Goal: Information Seeking & Learning: Learn about a topic

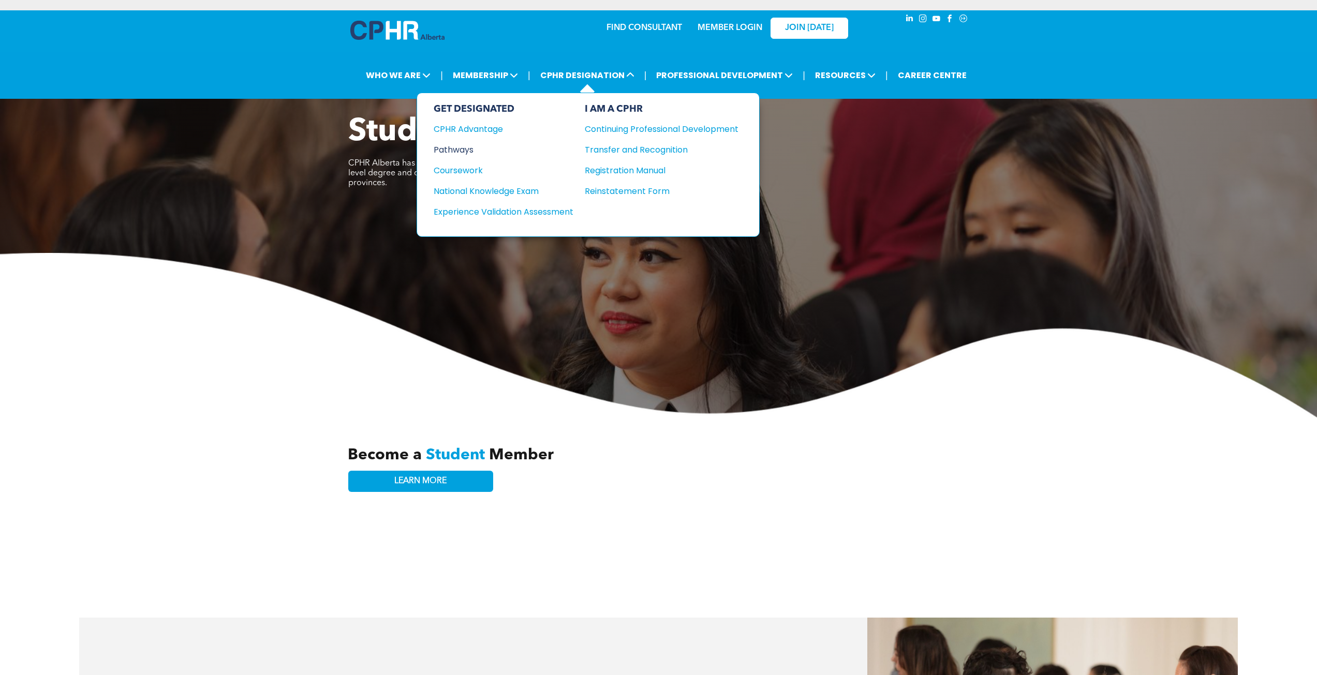
click at [464, 148] on div "Pathways" at bounding box center [497, 149] width 126 height 13
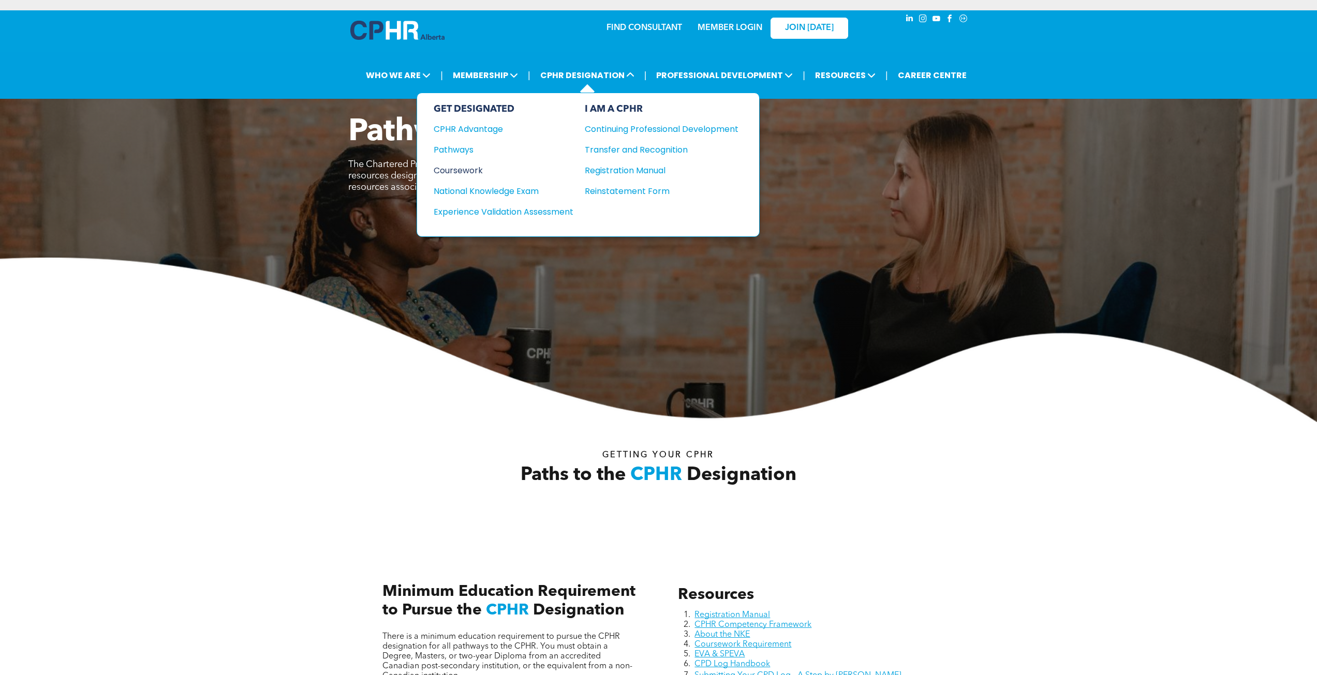
click at [457, 173] on div "Coursework" at bounding box center [497, 170] width 126 height 13
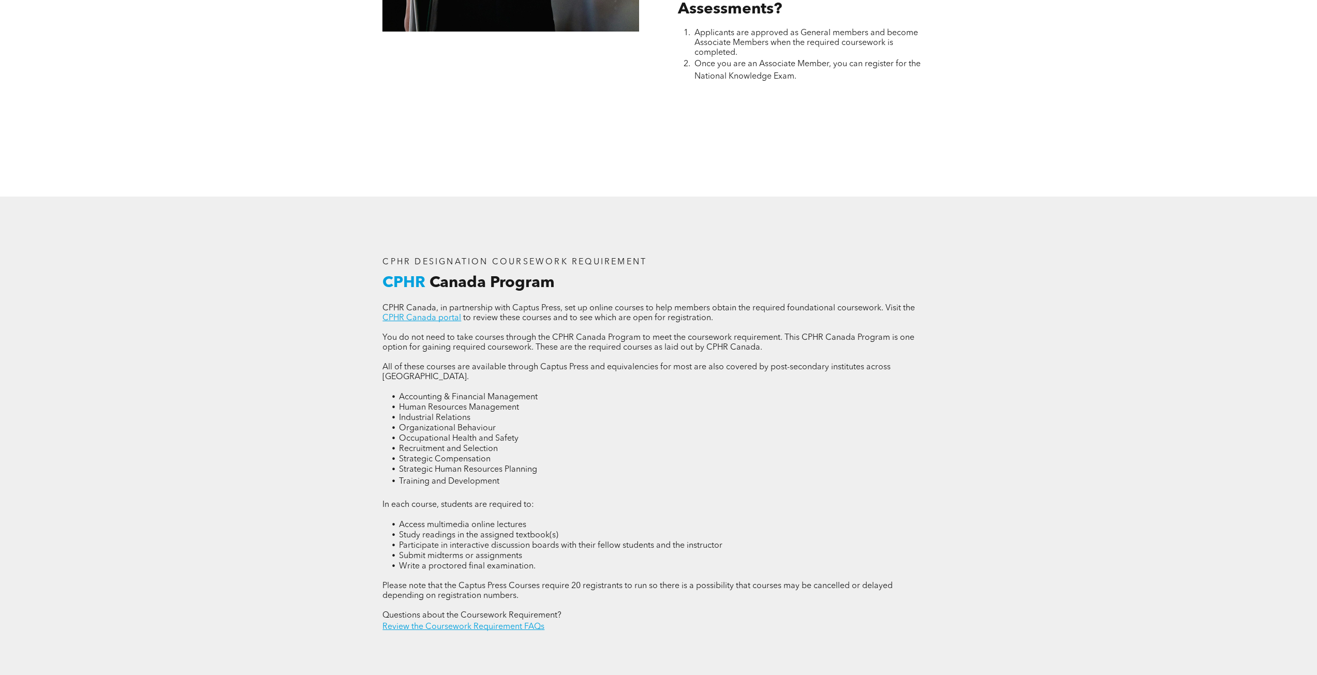
scroll to position [1449, 0]
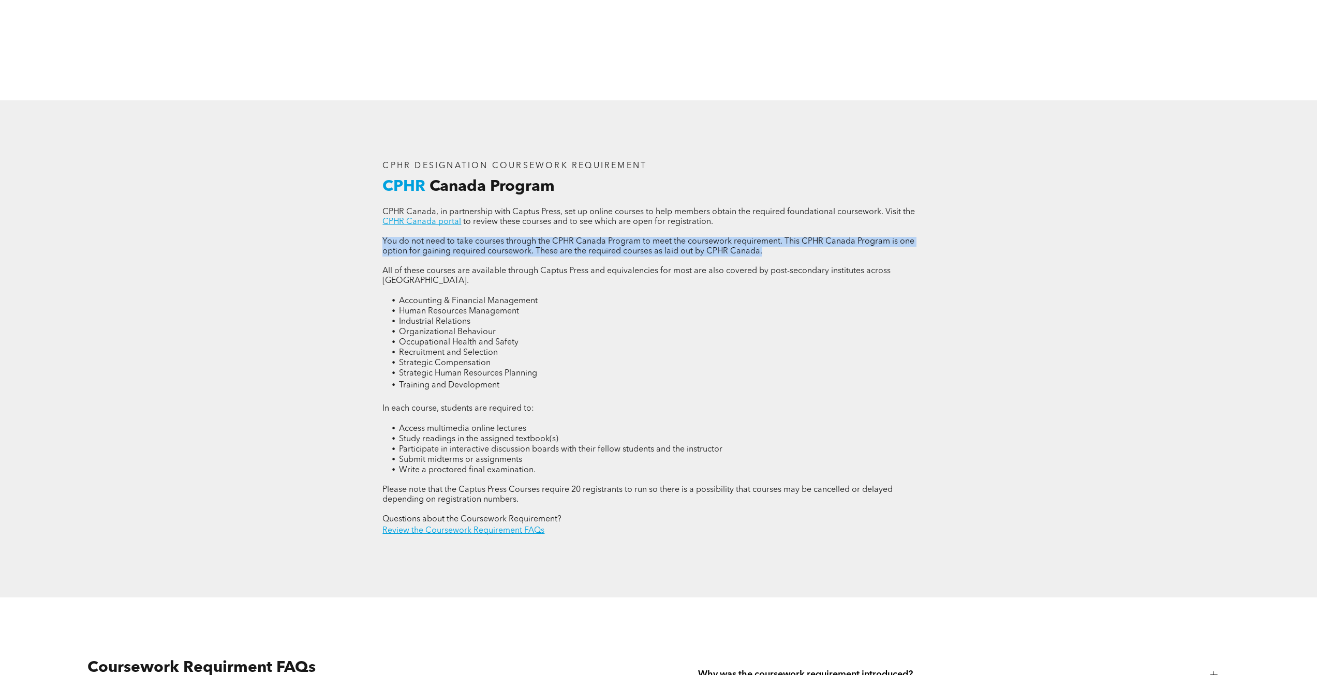
drag, startPoint x: 381, startPoint y: 237, endPoint x: 971, endPoint y: 253, distance: 590.2
click at [971, 253] on div "CPHR DESIGNATION COURSEWORK REQUIREMENT CPHR Canada Program CPHR Canada, in par…" at bounding box center [658, 349] width 1317 height 498
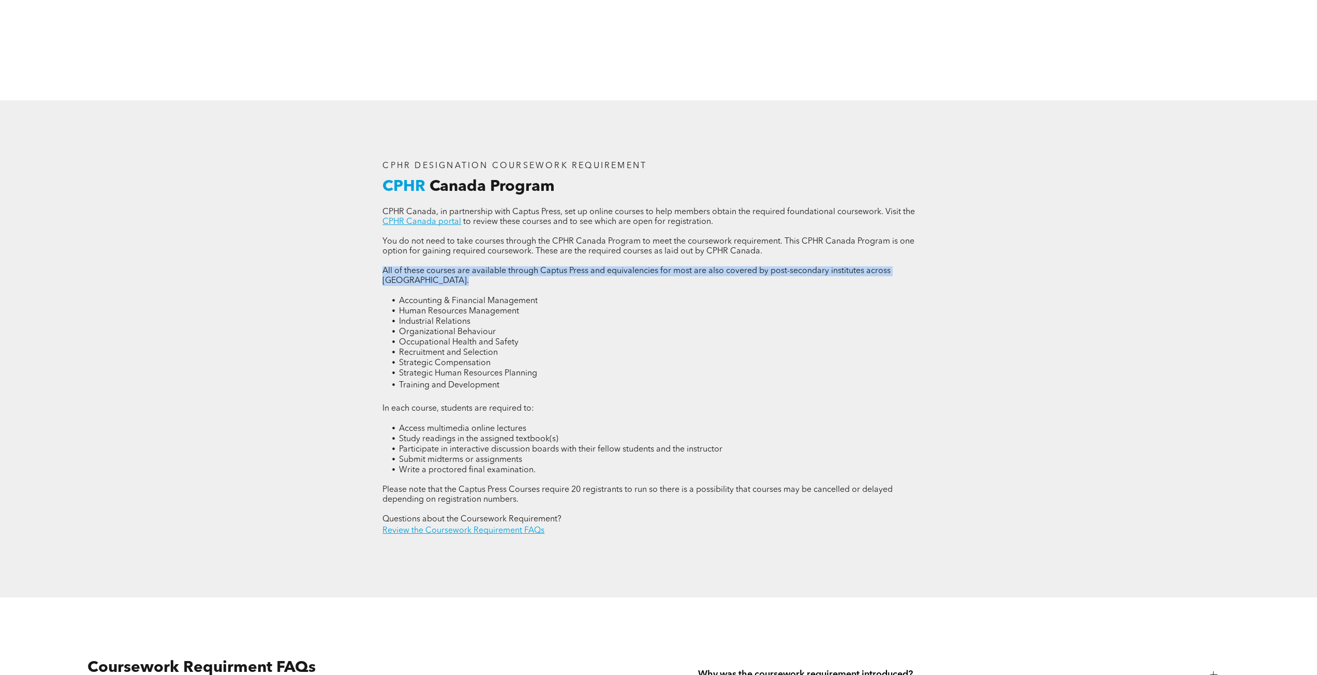
drag, startPoint x: 433, startPoint y: 267, endPoint x: 951, endPoint y: 279, distance: 518.2
click at [951, 279] on div "CPHR DESIGNATION COURSEWORK REQUIREMENT CPHR Canada Program CPHR Canada, in par…" at bounding box center [658, 349] width 621 height 498
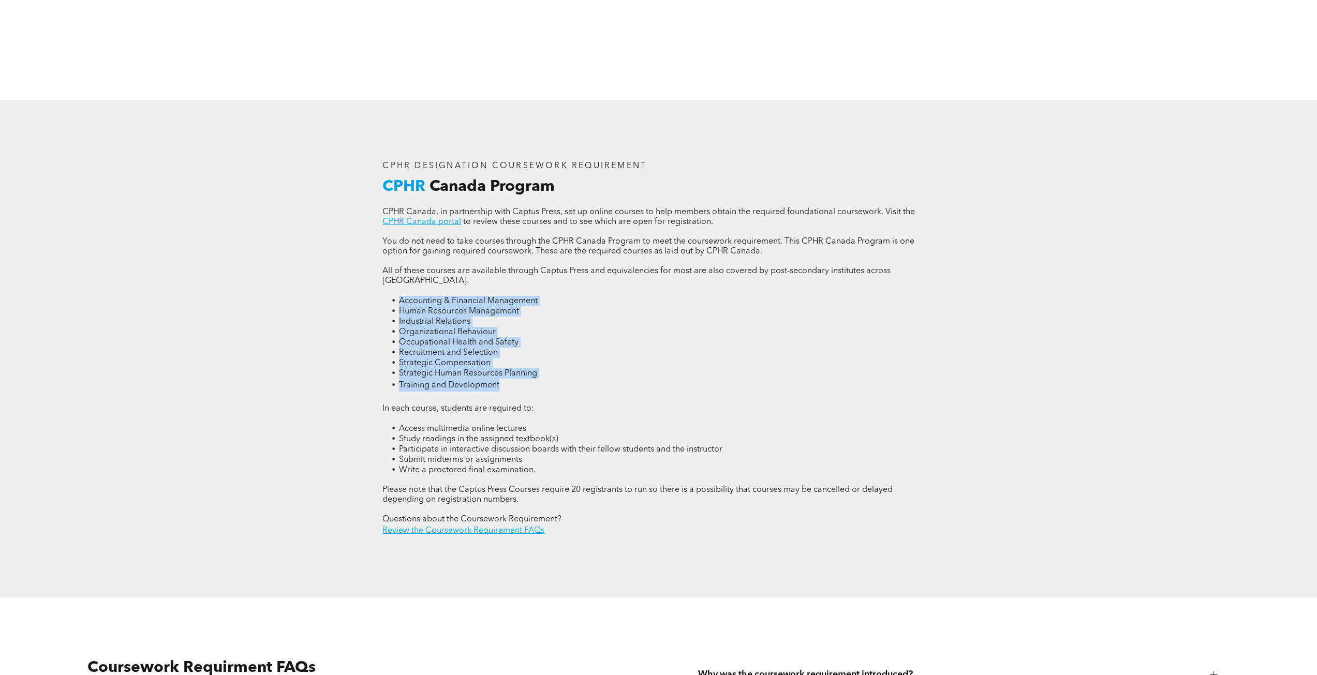
drag, startPoint x: 380, startPoint y: 290, endPoint x: 563, endPoint y: 371, distance: 199.3
click at [563, 371] on div "CPHR DESIGNATION COURSEWORK REQUIREMENT CPHR Canada Program CPHR Canada, in par…" at bounding box center [658, 349] width 568 height 392
click at [603, 358] on li "Strategic Compensation" at bounding box center [666, 363] width 535 height 10
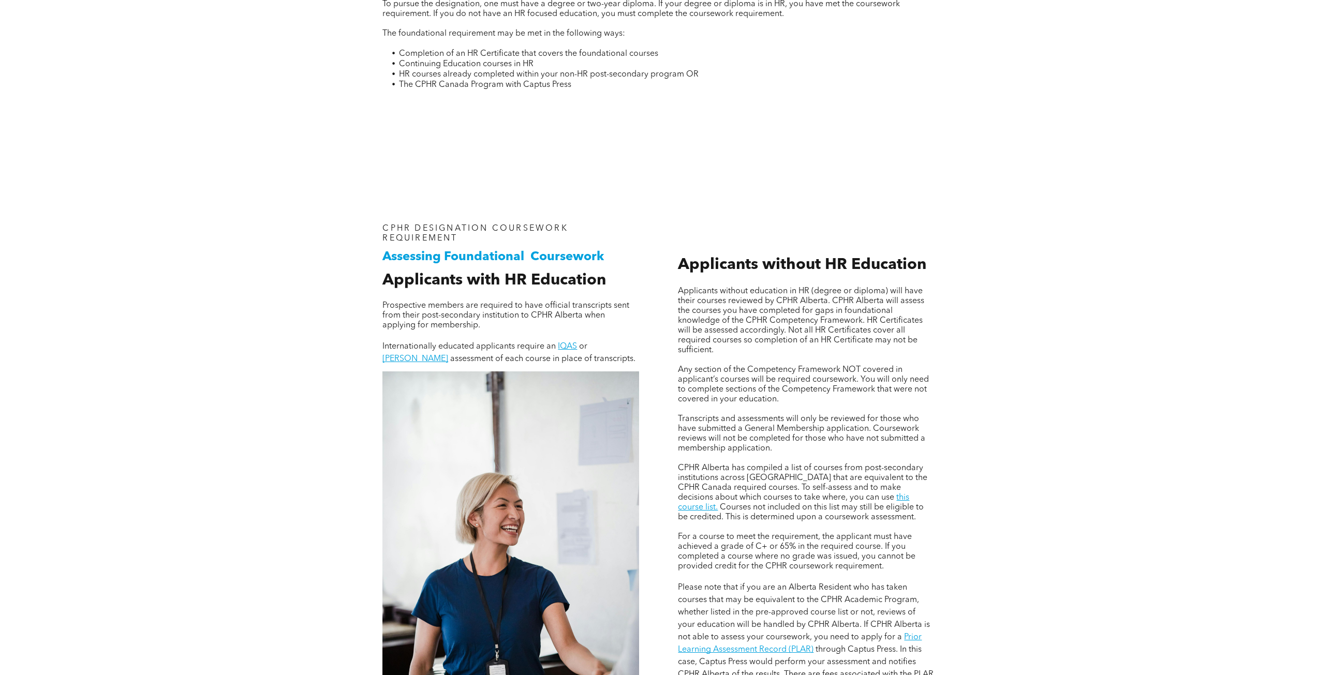
scroll to position [725, 0]
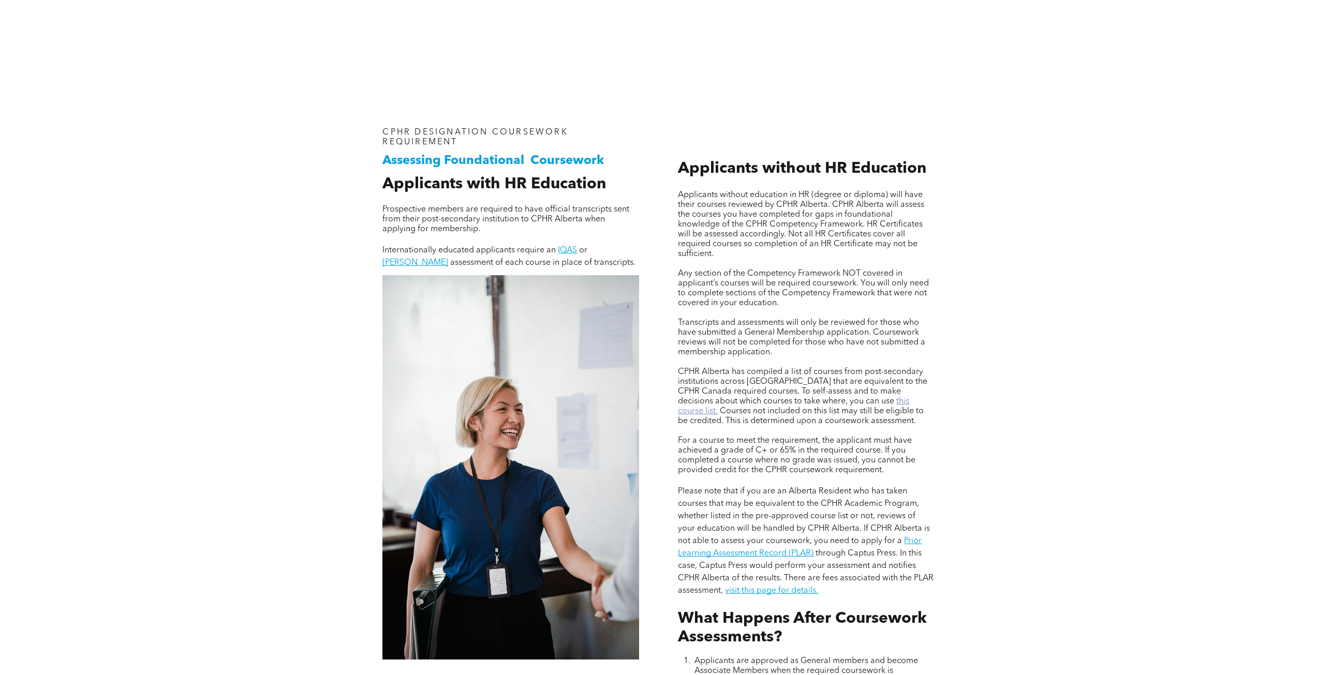
click at [852, 402] on link "this course list." at bounding box center [793, 406] width 231 height 18
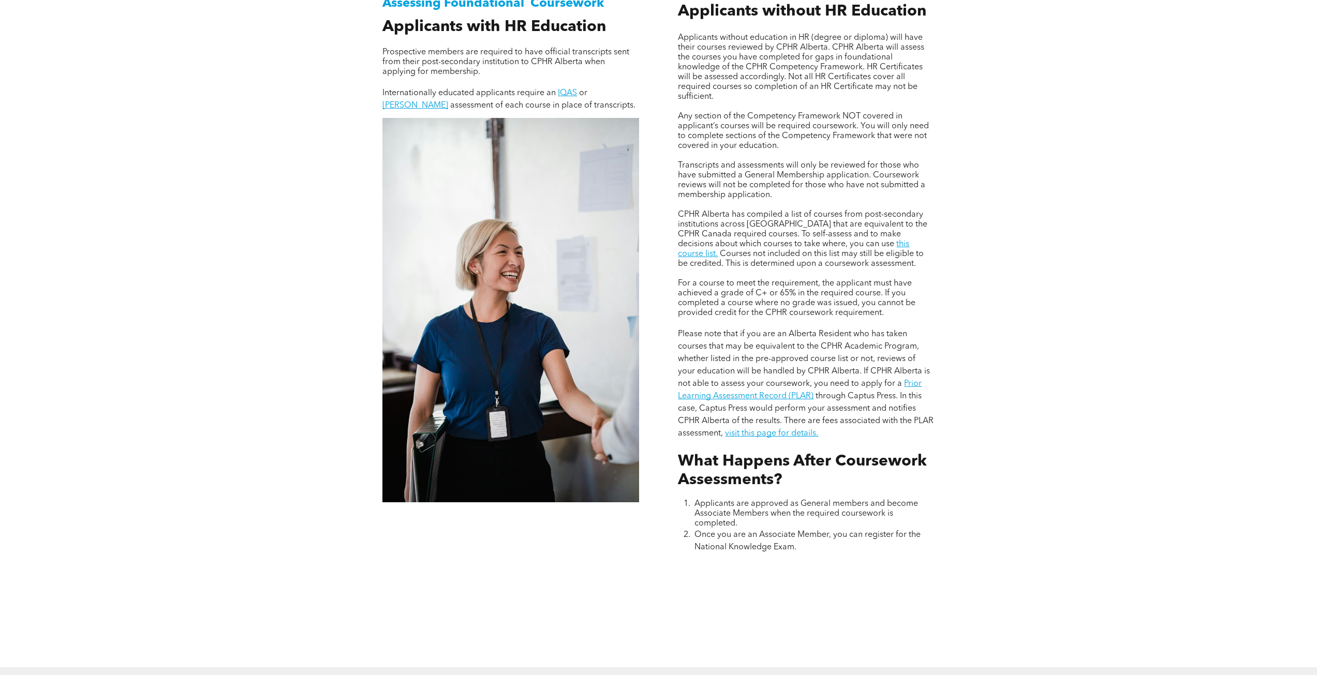
scroll to position [880, 0]
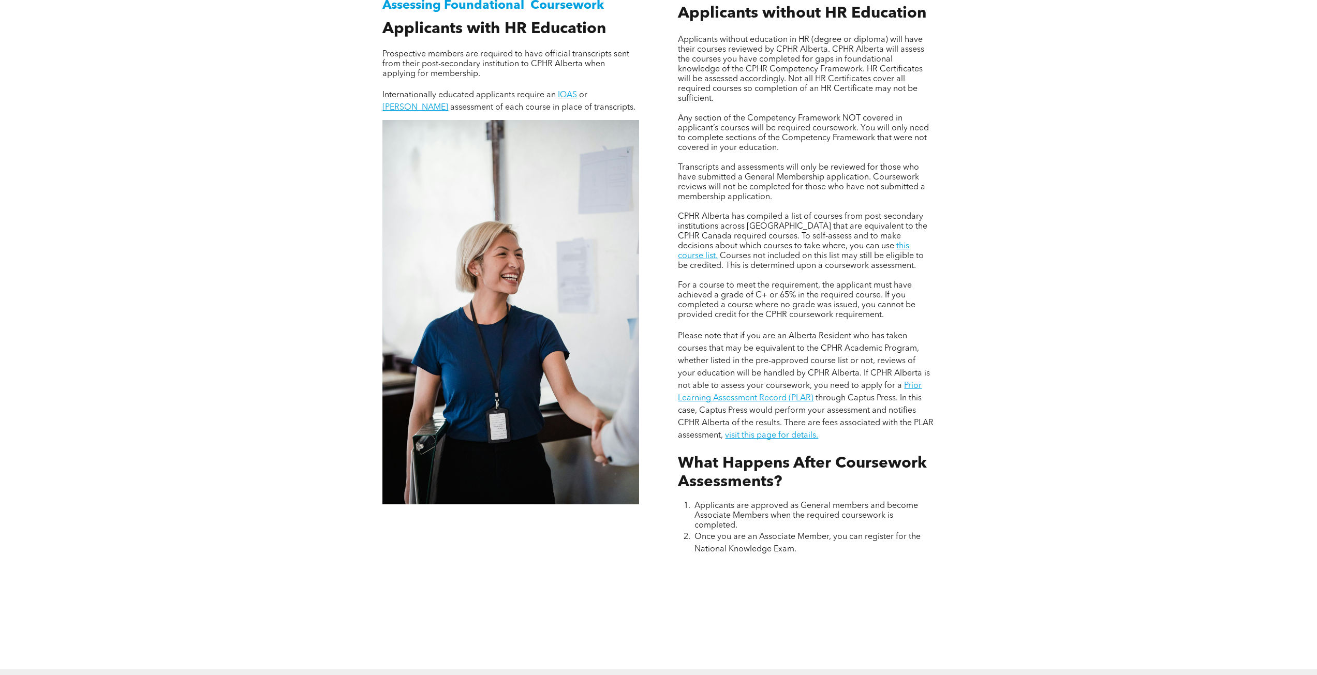
drag, startPoint x: 672, startPoint y: 215, endPoint x: 907, endPoint y: 268, distance: 240.2
click at [907, 268] on div "Applicants without education in HR (degree or diploma) will have their courses …" at bounding box center [806, 264] width 273 height 600
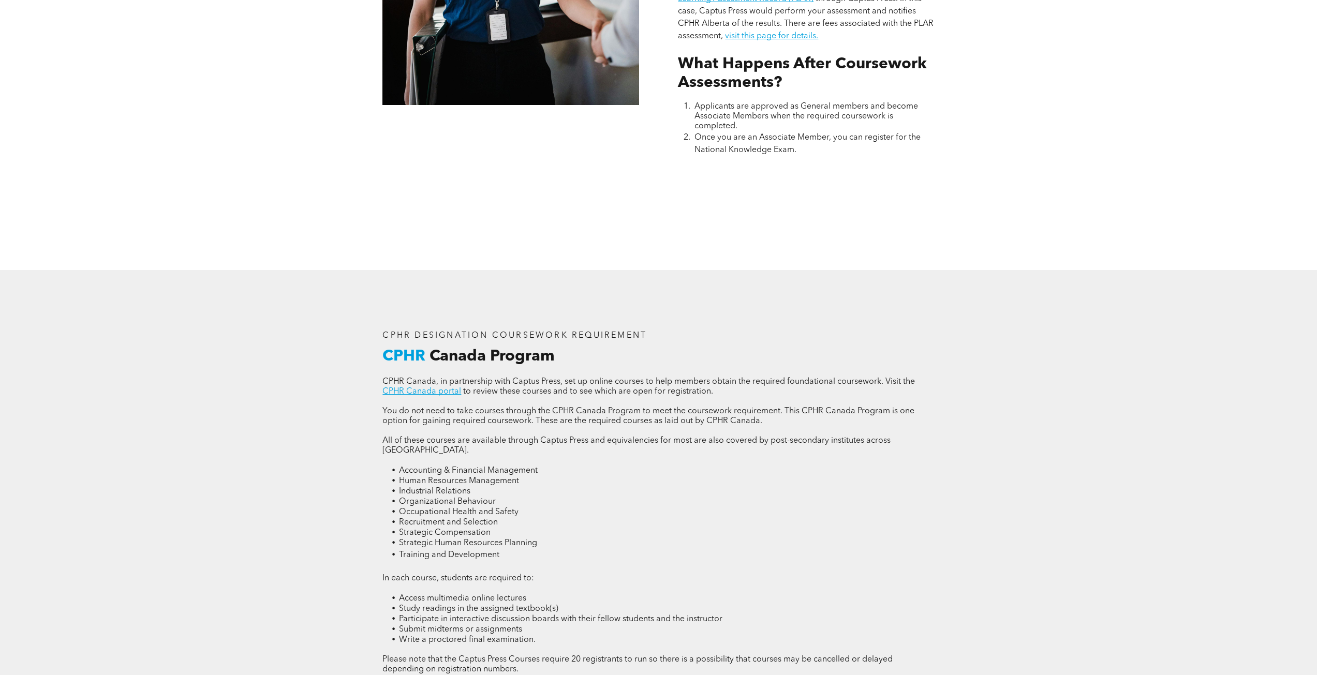
scroll to position [1397, 0]
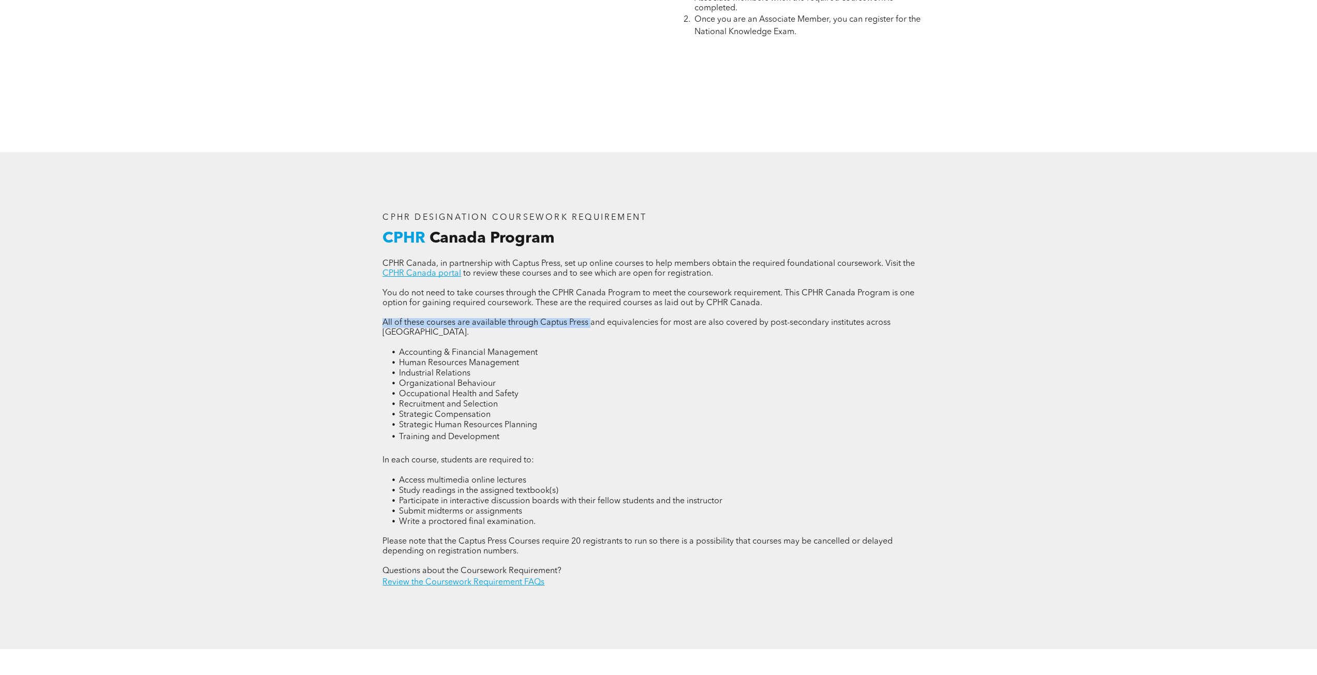
drag, startPoint x: 373, startPoint y: 322, endPoint x: 592, endPoint y: 322, distance: 218.4
click at [592, 322] on div "CPHR DESIGNATION COURSEWORK REQUIREMENT CPHR Canada Program CPHR Canada, in par…" at bounding box center [658, 401] width 621 height 498
click at [485, 390] on span "Occupational Health and Safety" at bounding box center [459, 394] width 120 height 8
click at [412, 271] on link "CPHR Canada portal" at bounding box center [421, 274] width 79 height 8
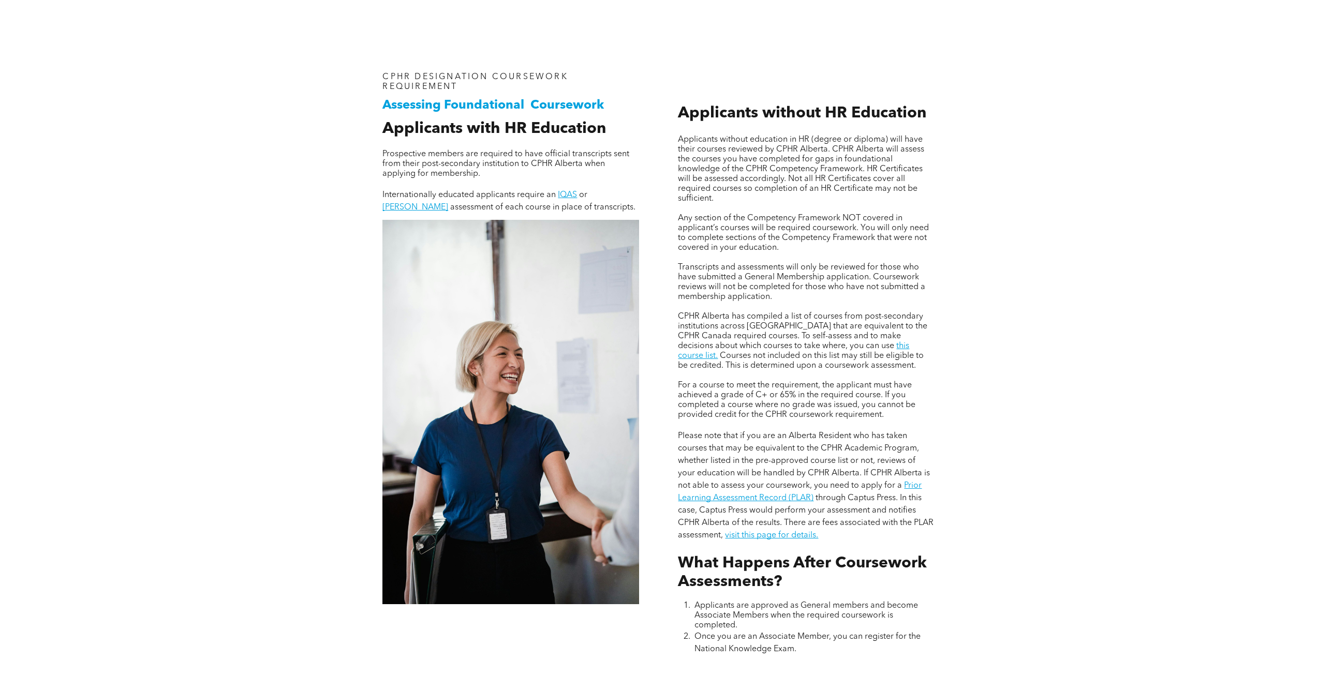
scroll to position [776, 0]
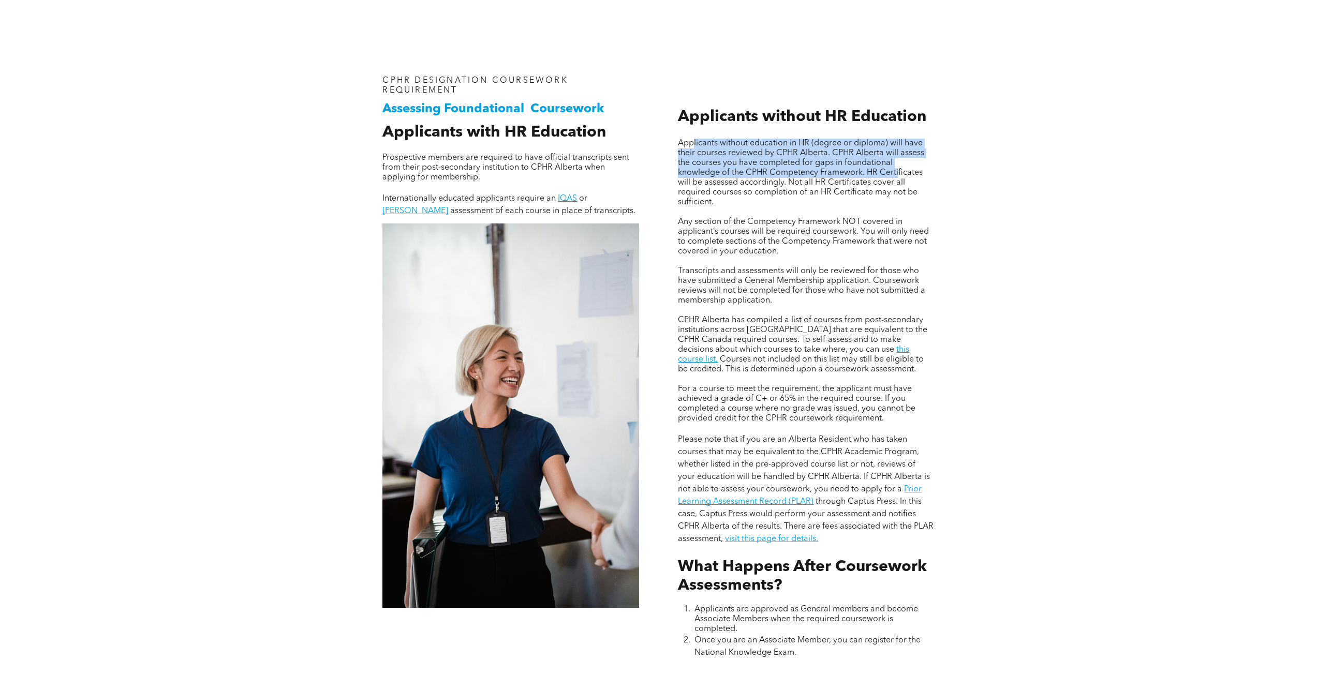
drag, startPoint x: 695, startPoint y: 145, endPoint x: 898, endPoint y: 167, distance: 204.5
click at [898, 167] on span "Applicants without education in HR (degree or diploma) will have their courses …" at bounding box center [801, 172] width 246 height 67
click at [681, 126] on div "Applicants without education in HR (degree or diploma) will have their courses …" at bounding box center [806, 368] width 273 height 600
click at [695, 139] on span "Applicants without education in HR (degree or diploma) will have their courses …" at bounding box center [801, 172] width 246 height 67
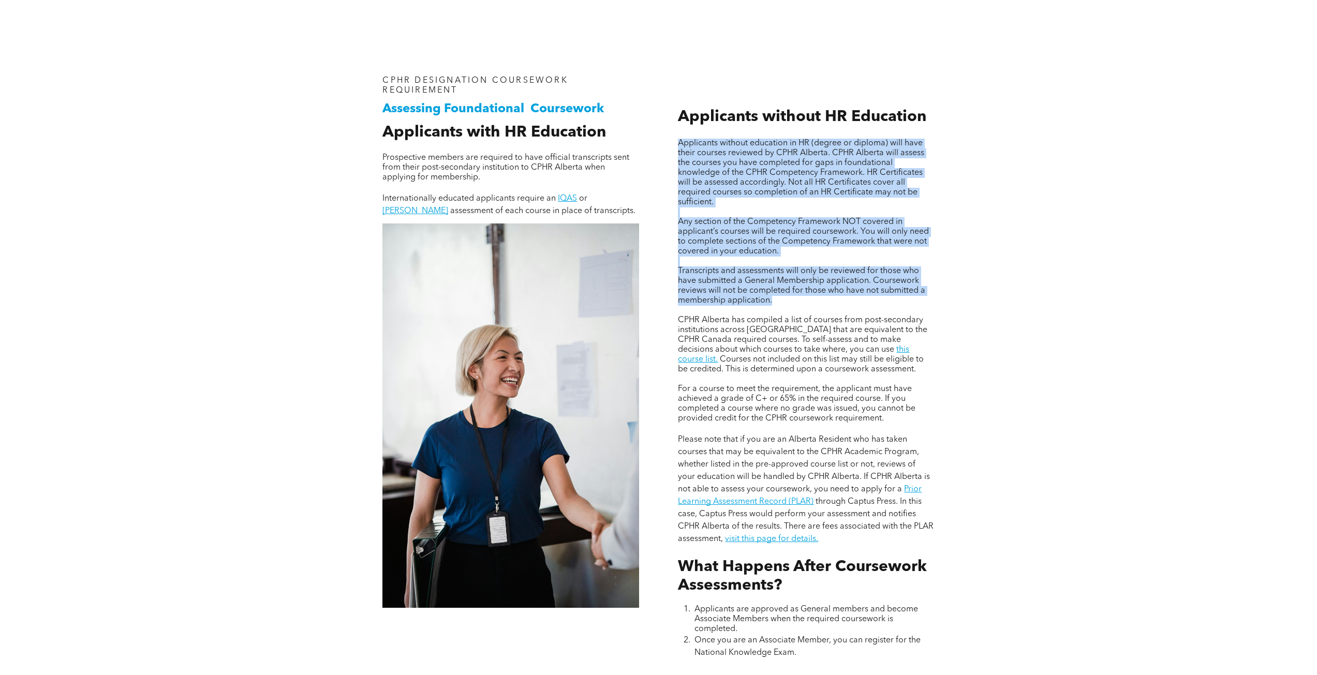
drag, startPoint x: 669, startPoint y: 143, endPoint x: 975, endPoint y: 303, distance: 345.4
click at [975, 303] on div "Assessing Foundational Coursework CPHR DESIGNATION COURSEWORK REQUIREMENT Appli…" at bounding box center [658, 395] width 1317 height 758
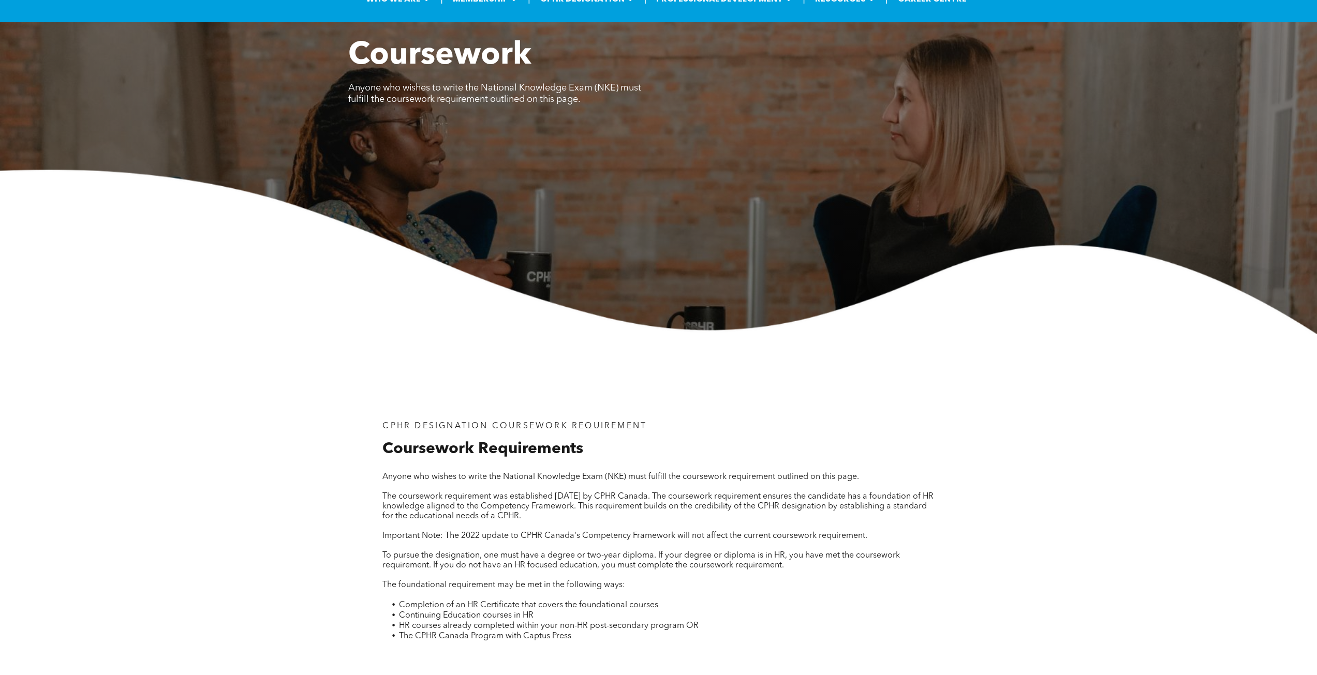
scroll to position [0, 0]
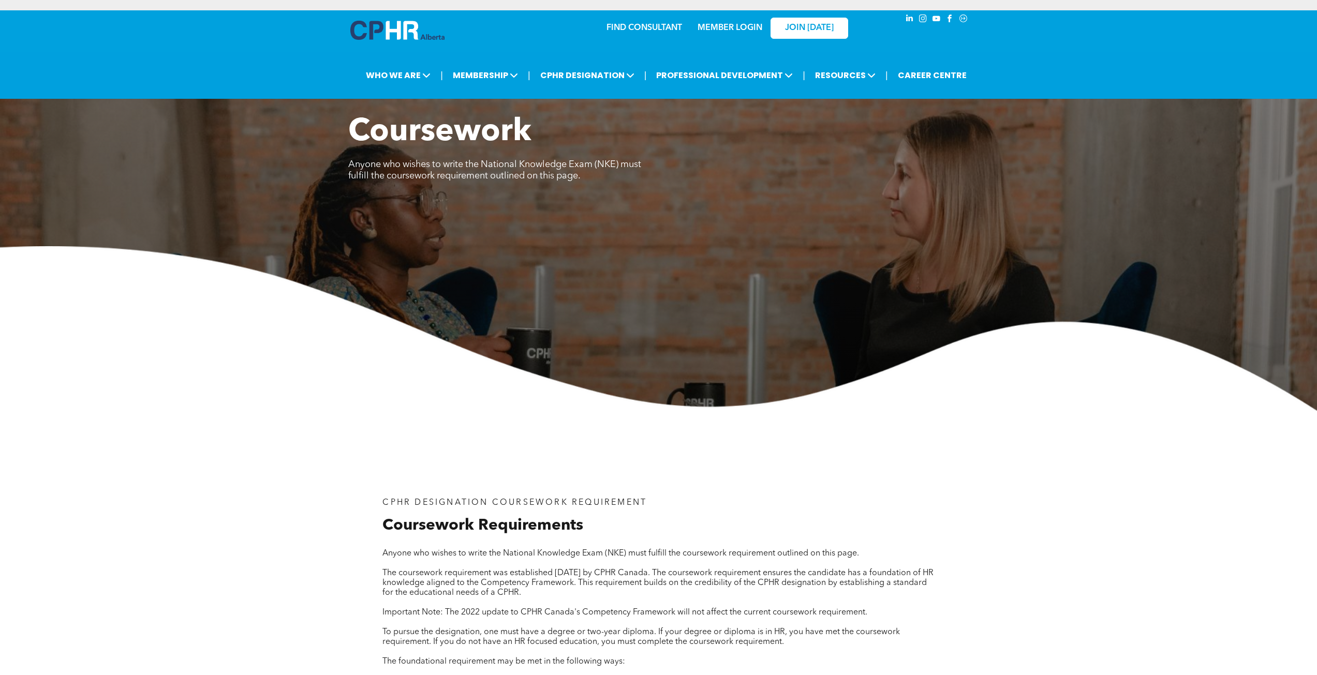
click at [749, 28] on link "MEMBER LOGIN" at bounding box center [730, 28] width 65 height 8
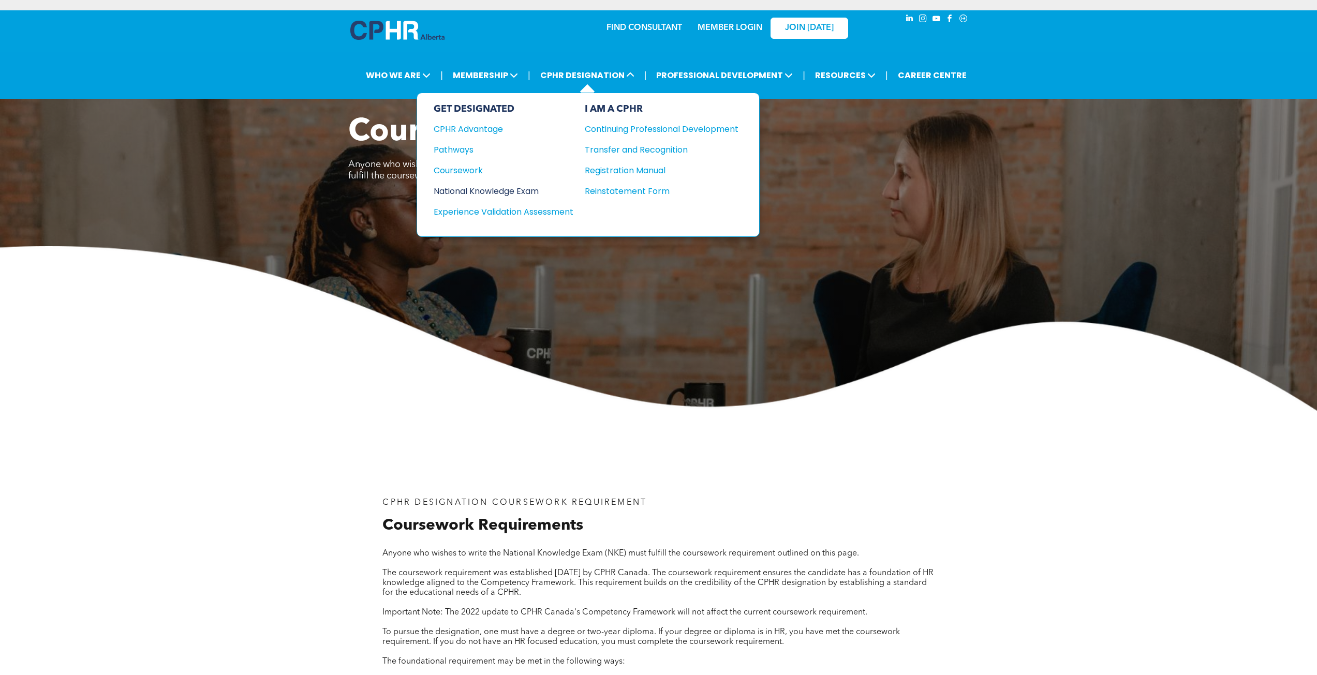
click at [483, 193] on div "National Knowledge Exam" at bounding box center [497, 191] width 126 height 13
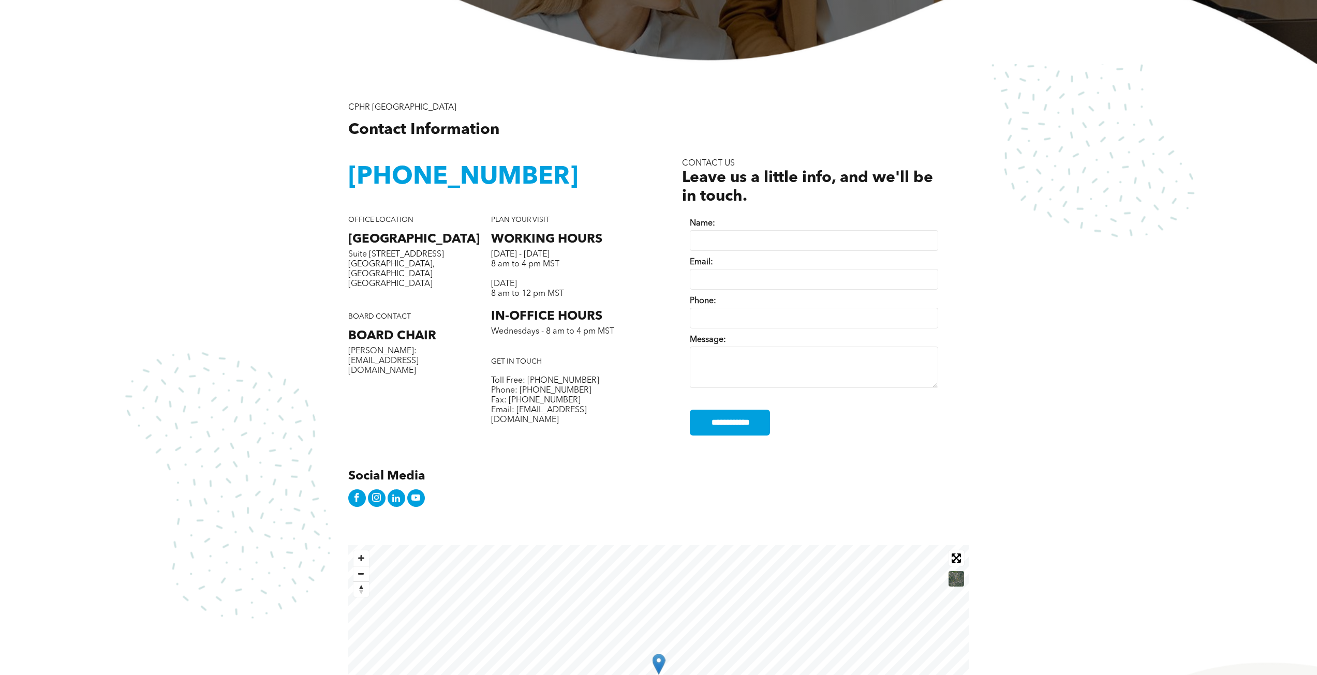
scroll to position [362, 0]
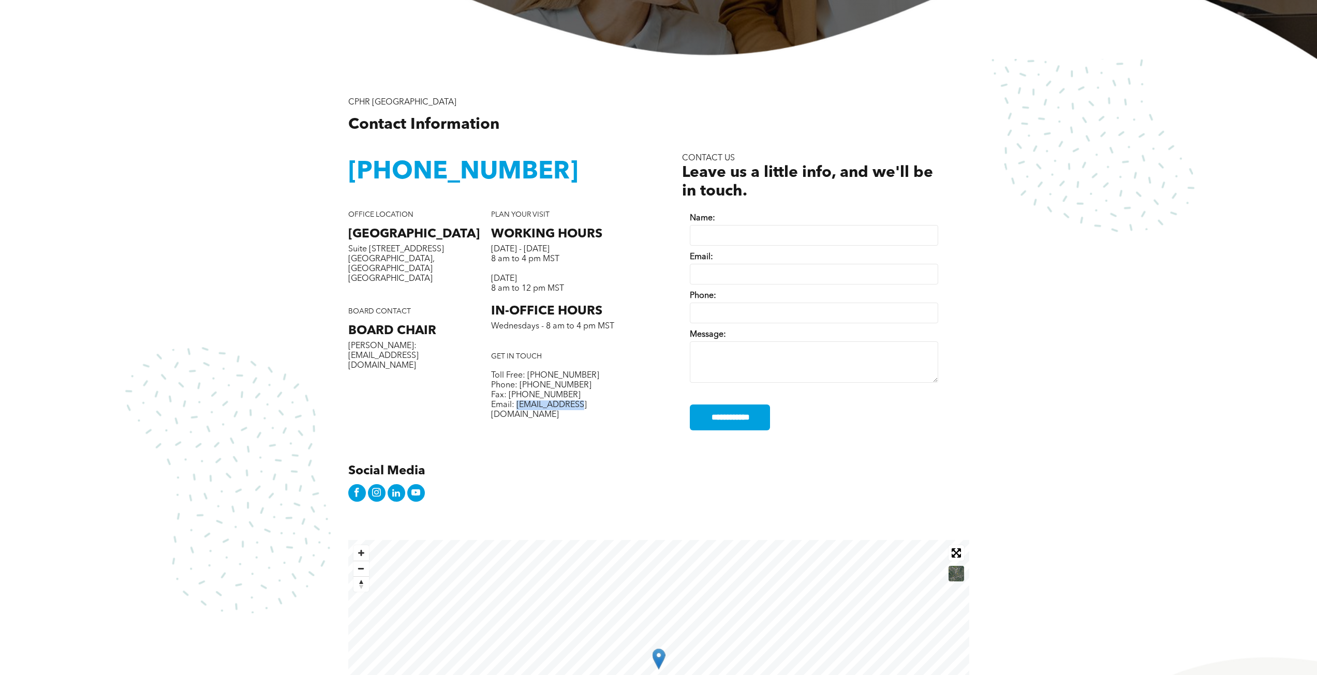
drag, startPoint x: 517, startPoint y: 404, endPoint x: 574, endPoint y: 408, distance: 57.6
click at [574, 408] on span "Email: [EMAIL_ADDRESS][DOMAIN_NAME]" at bounding box center [539, 410] width 96 height 18
copy span "[EMAIL_ADDRESS][DOMAIN_NAME]"
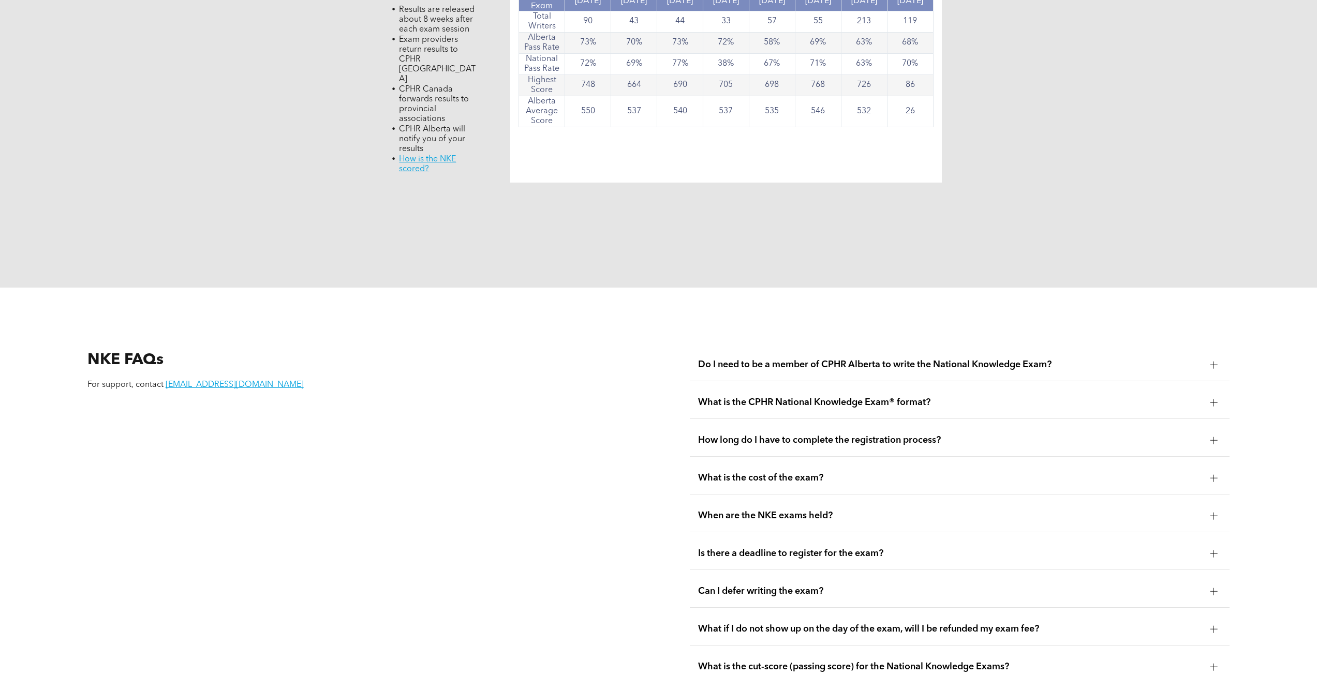
scroll to position [1294, 0]
click at [870, 471] on span "What is the cost of the exam?" at bounding box center [950, 476] width 504 height 11
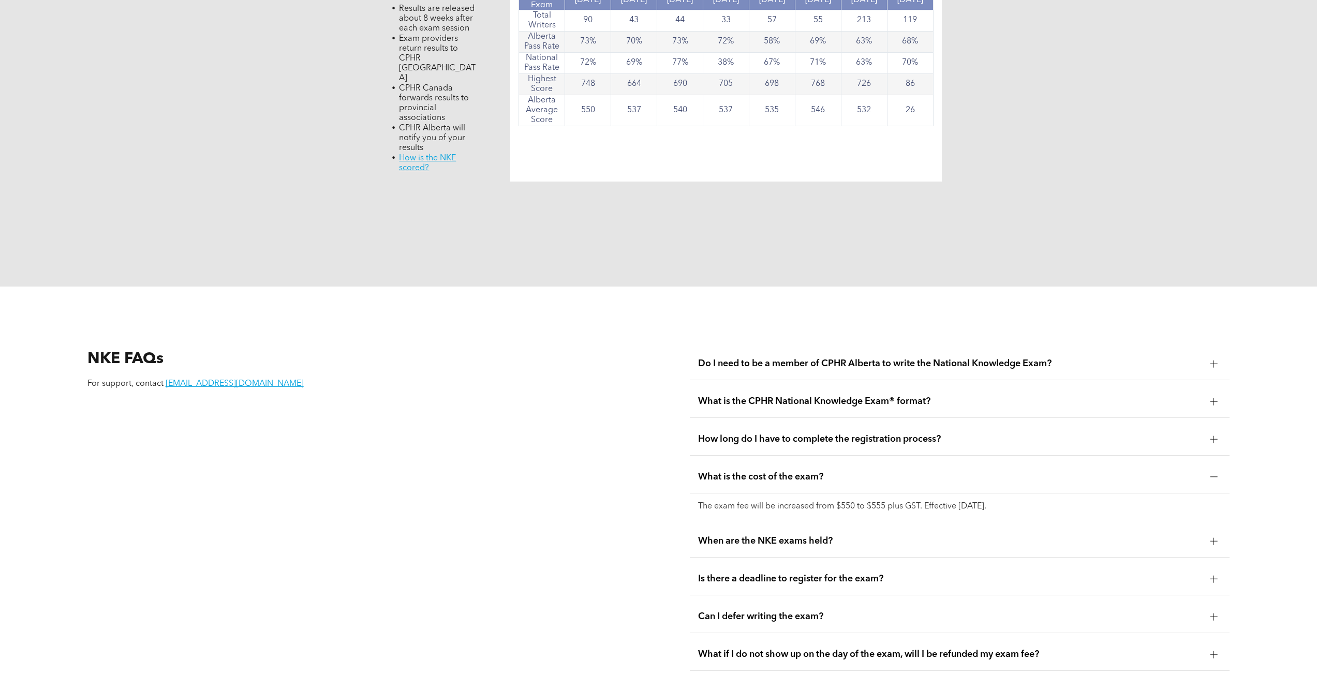
click at [752, 536] on span "When are the NKE exams held?" at bounding box center [950, 541] width 504 height 11
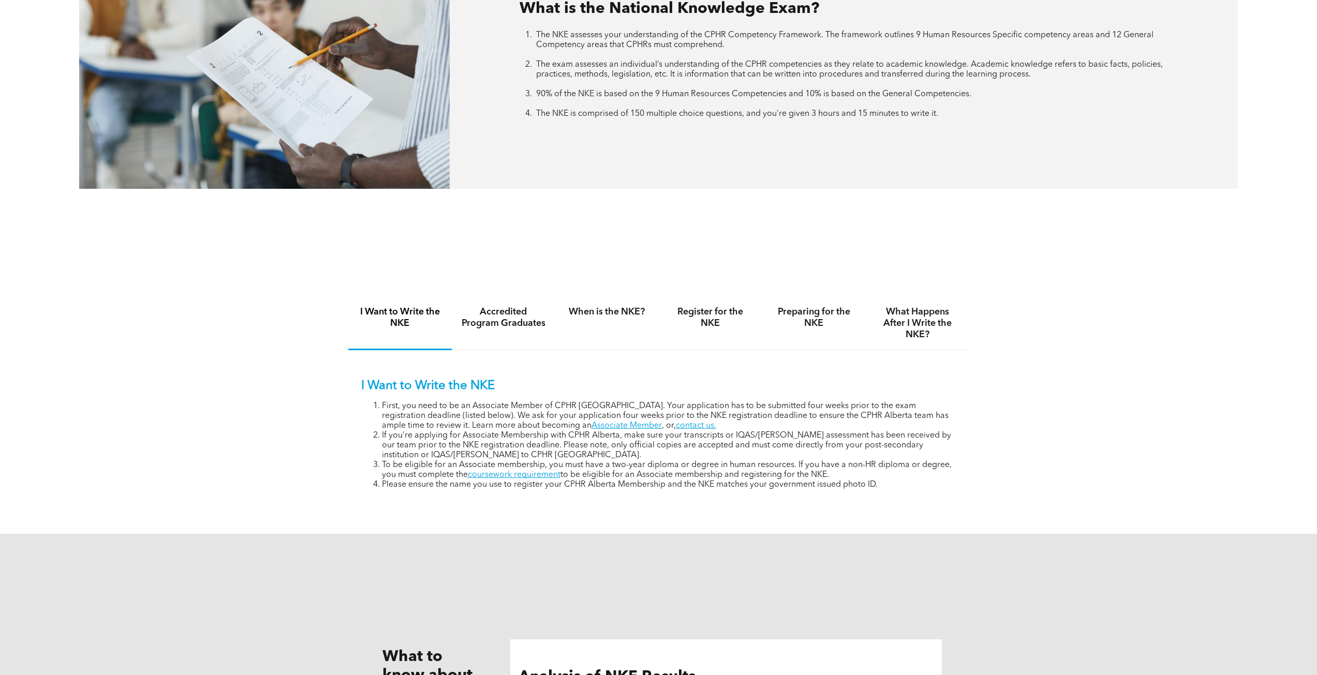
scroll to position [569, 0]
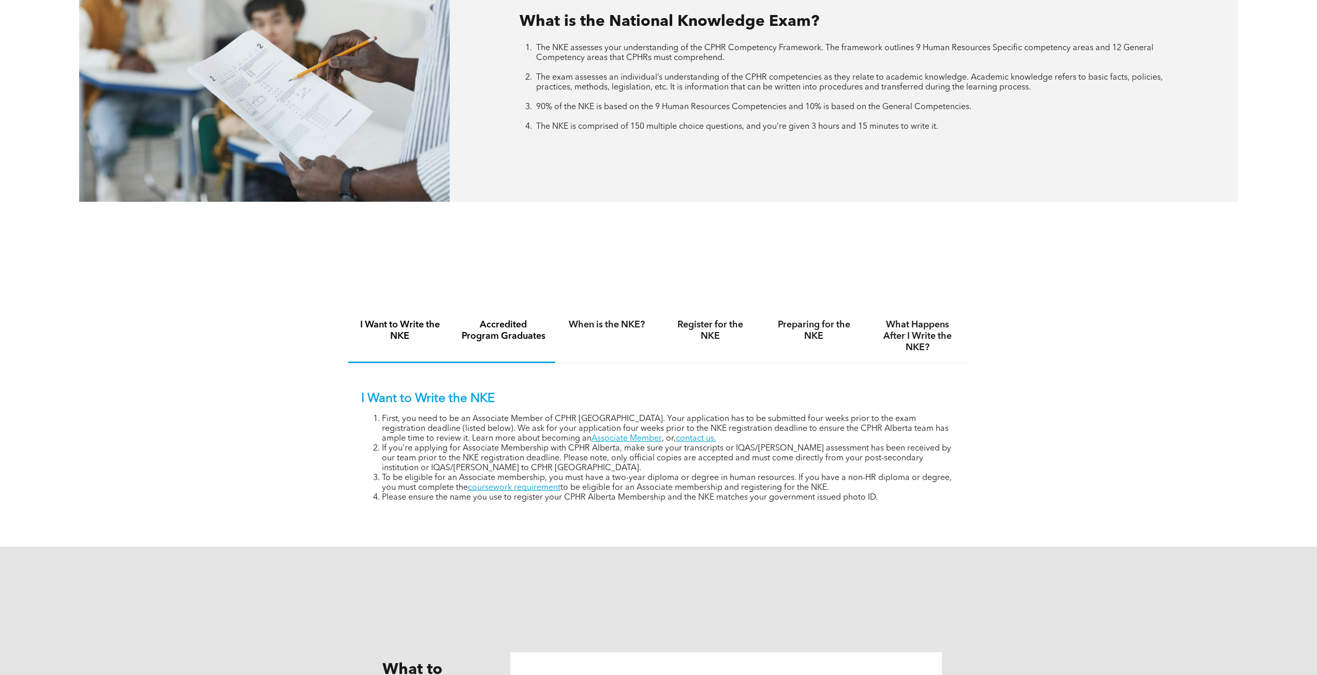
click at [486, 332] on h4 "Accredited Program Graduates" at bounding box center [503, 330] width 85 height 23
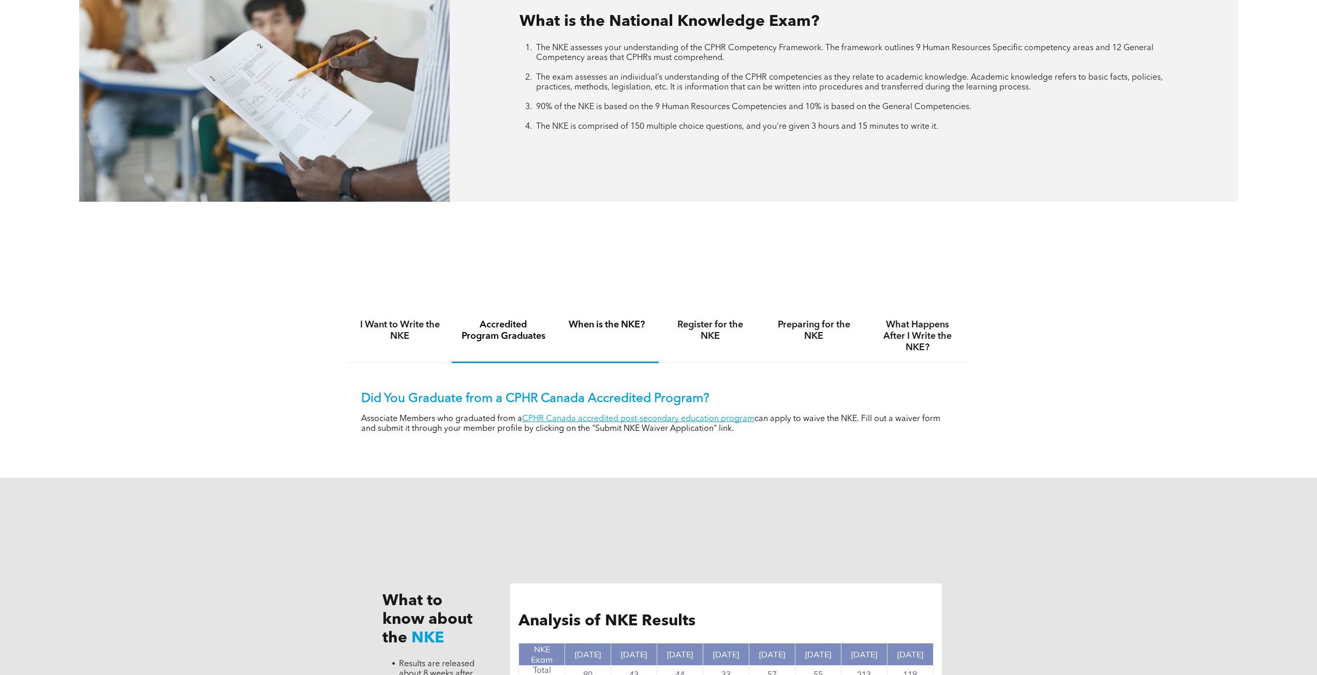
click at [615, 343] on div "When is the NKE?" at bounding box center [607, 336] width 104 height 53
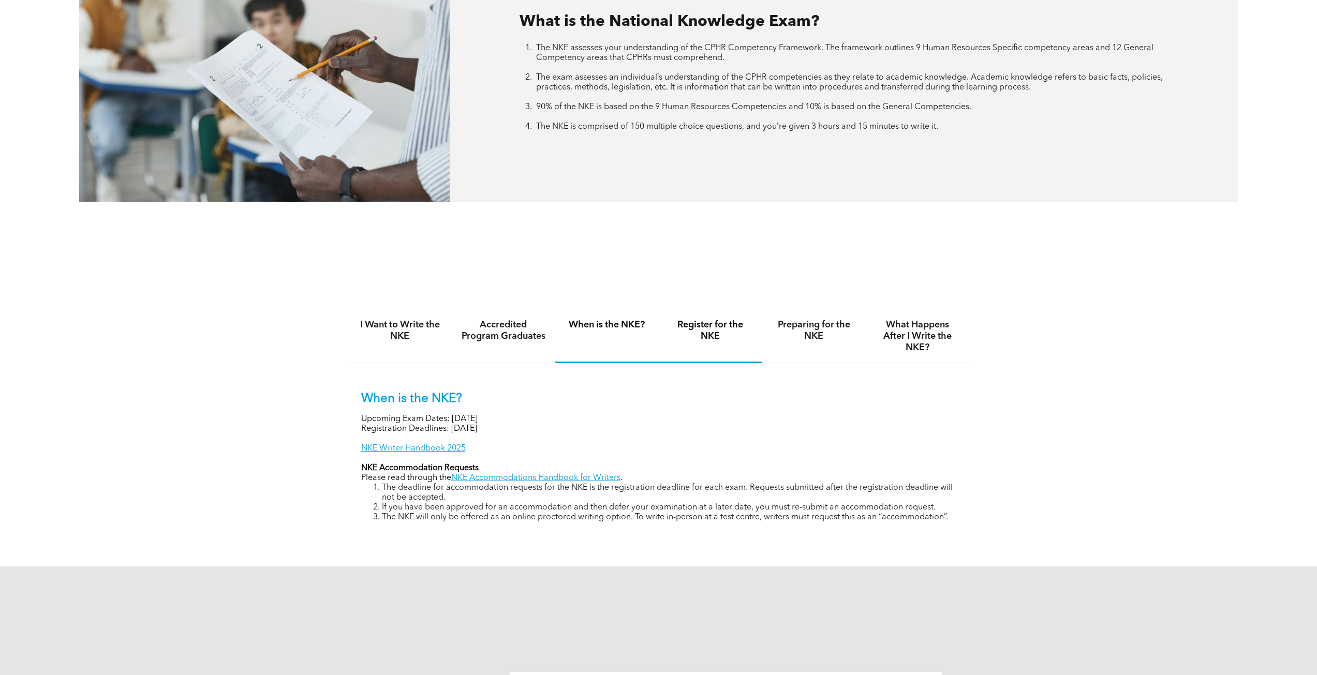
click at [712, 319] on h4 "Register for the NKE" at bounding box center [710, 330] width 85 height 23
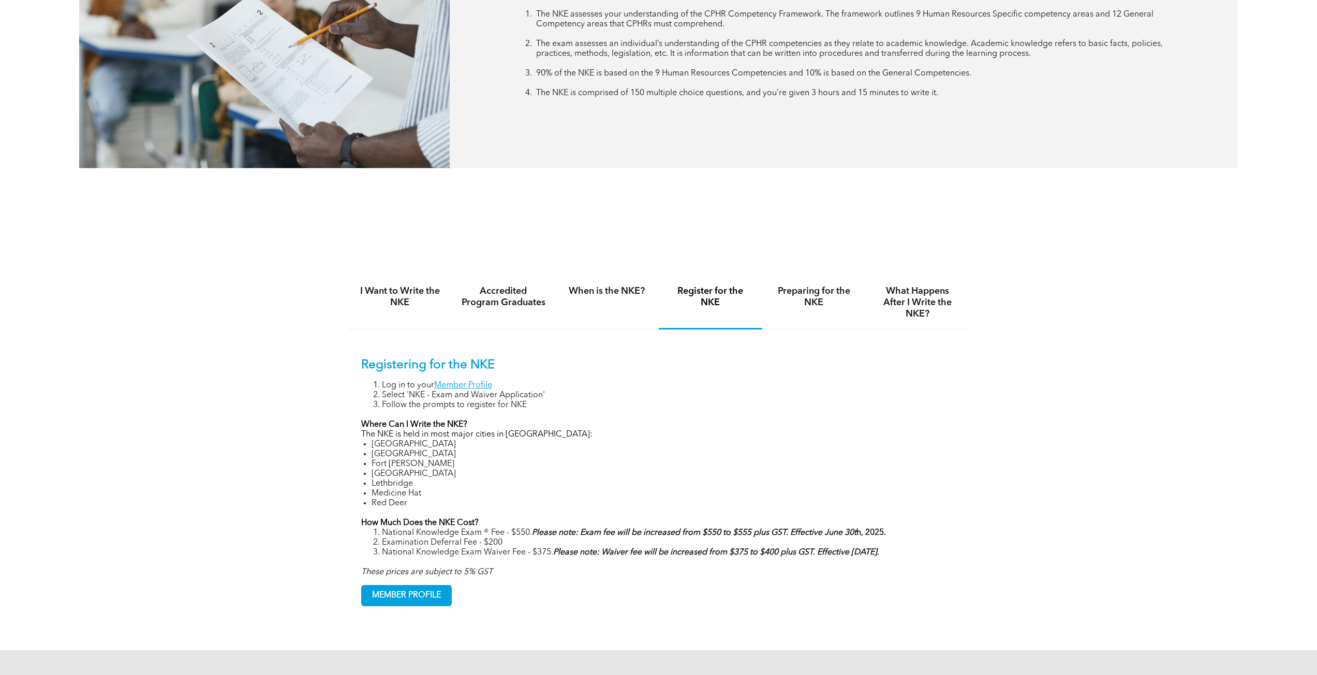
scroll to position [621, 0]
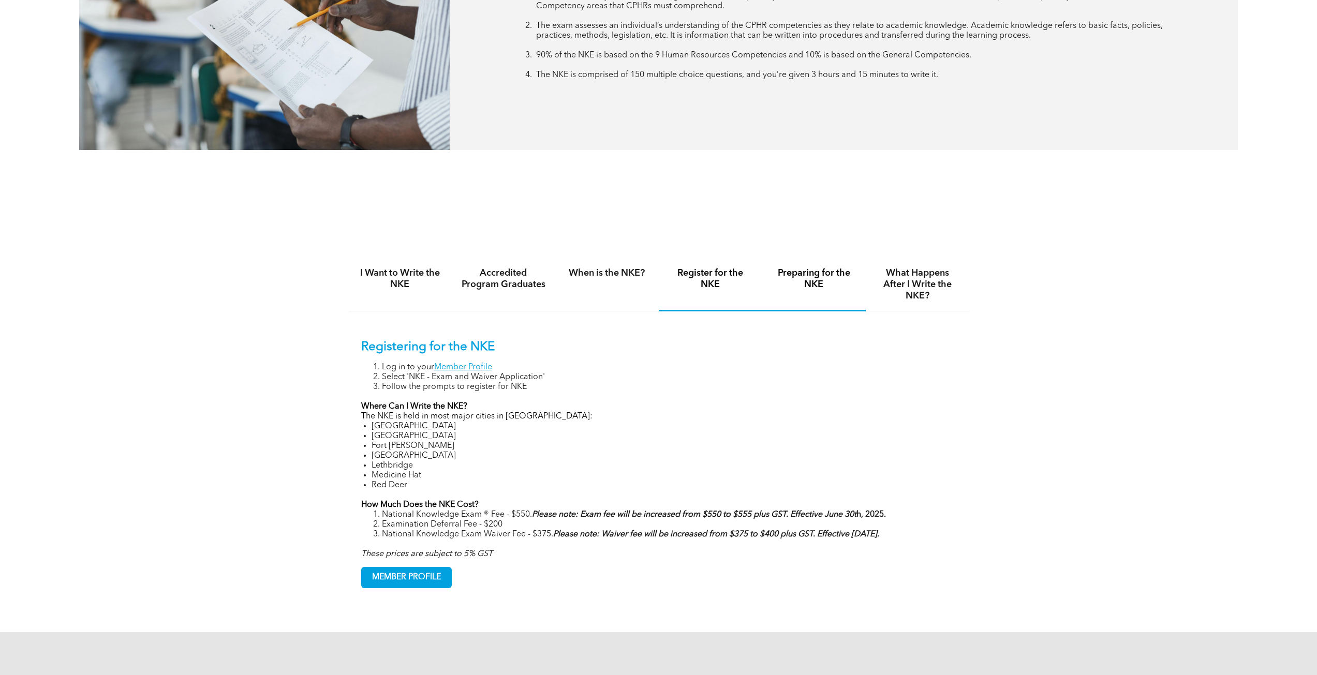
click at [796, 293] on div "Preparing for the NKE" at bounding box center [814, 284] width 104 height 53
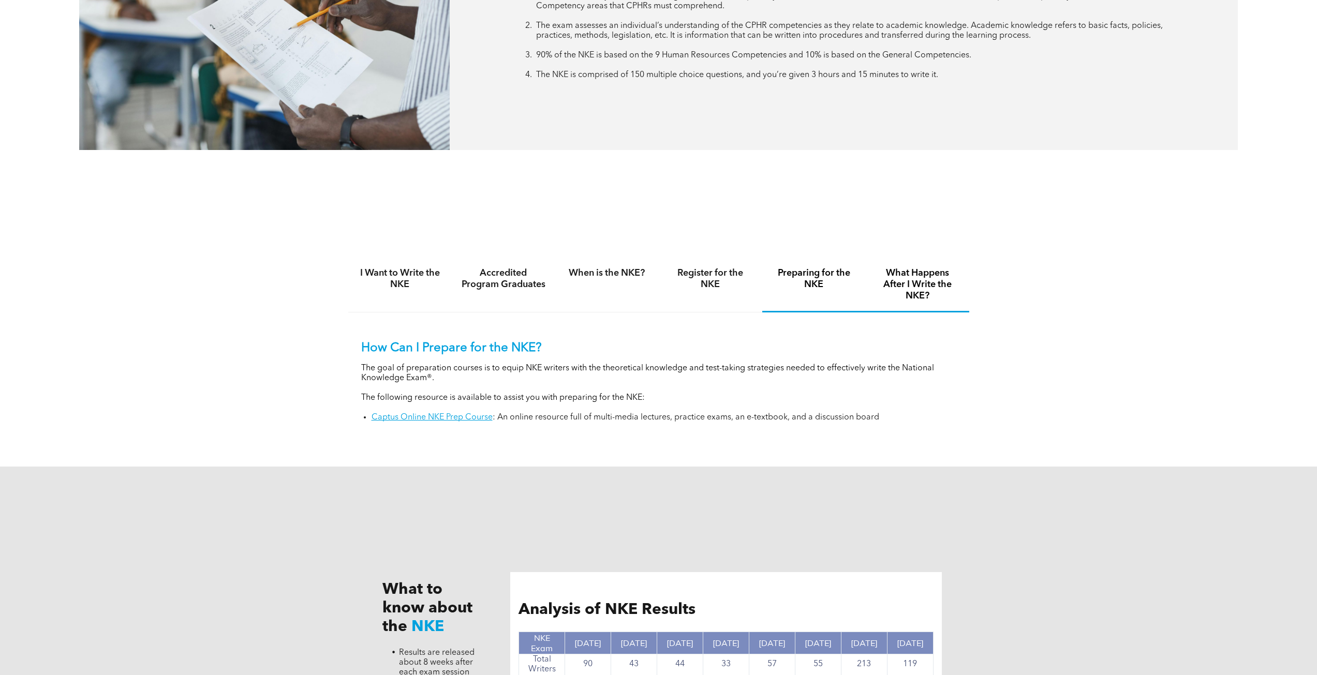
click at [909, 279] on h4 "What Happens After I Write the NKE?" at bounding box center [917, 285] width 85 height 34
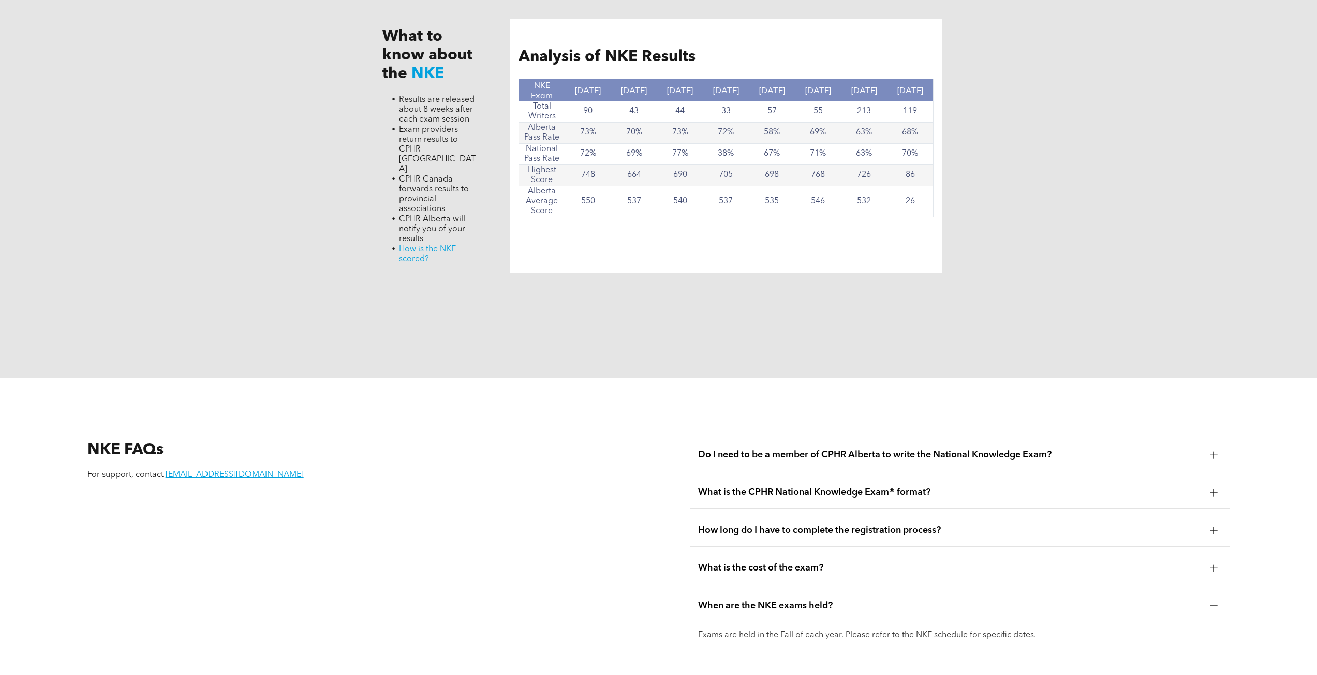
scroll to position [1346, 0]
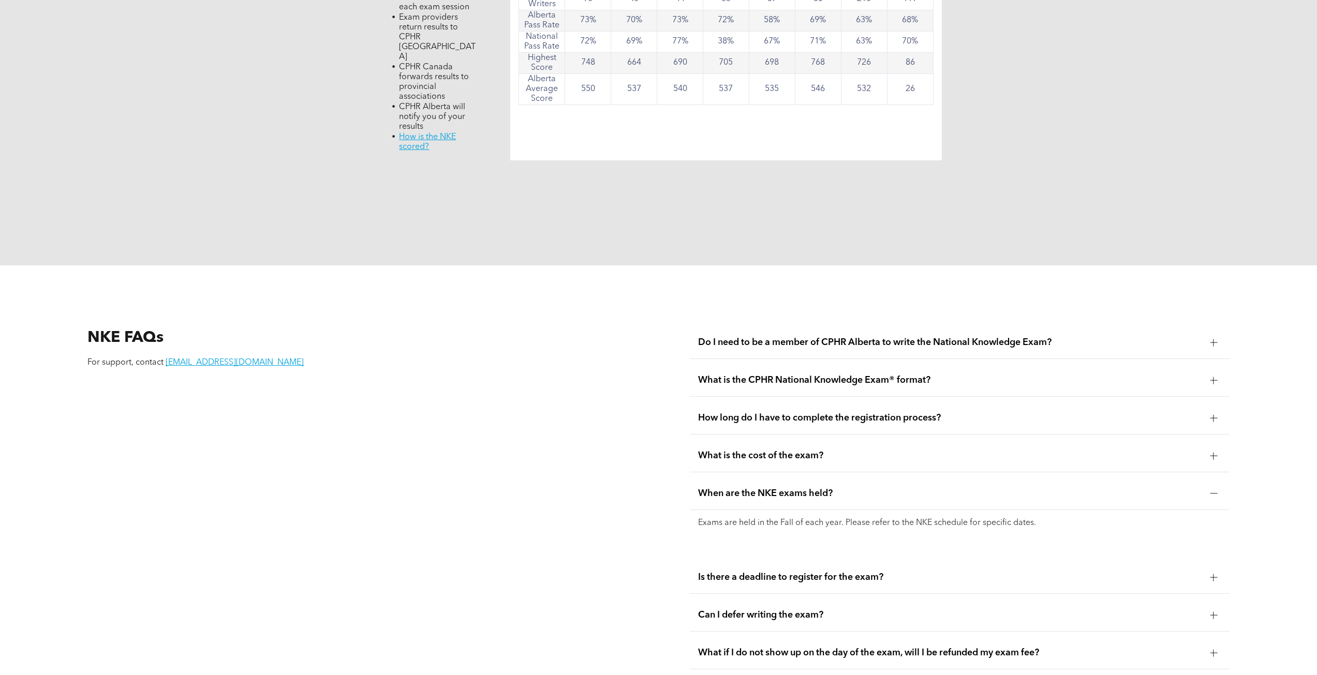
click at [814, 488] on span "When are the NKE exams held?" at bounding box center [950, 493] width 504 height 11
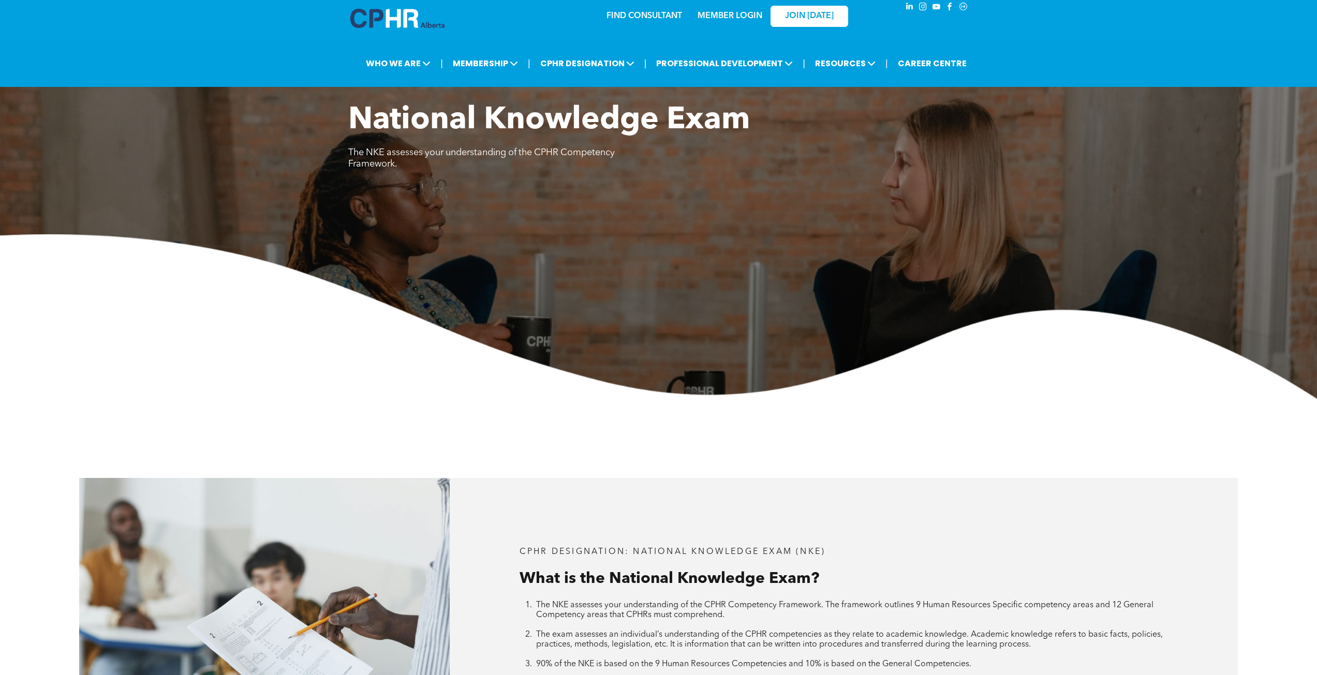
scroll to position [0, 0]
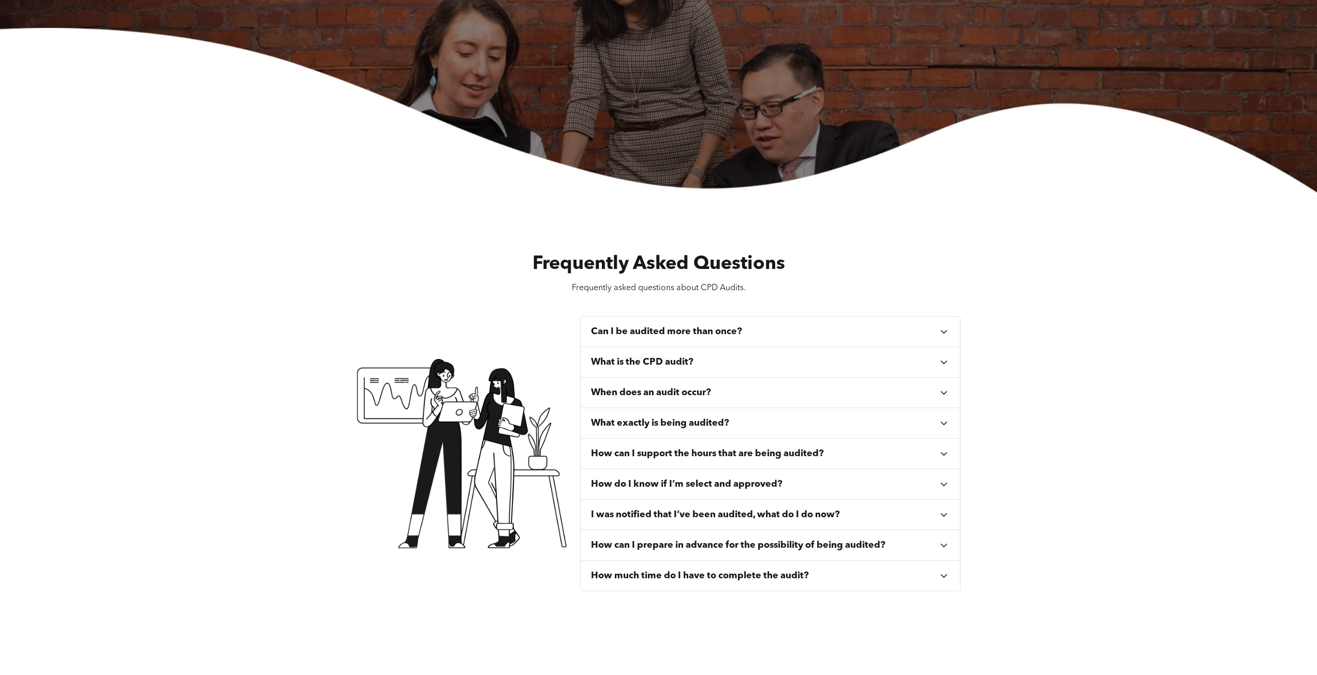
scroll to position [311, 0]
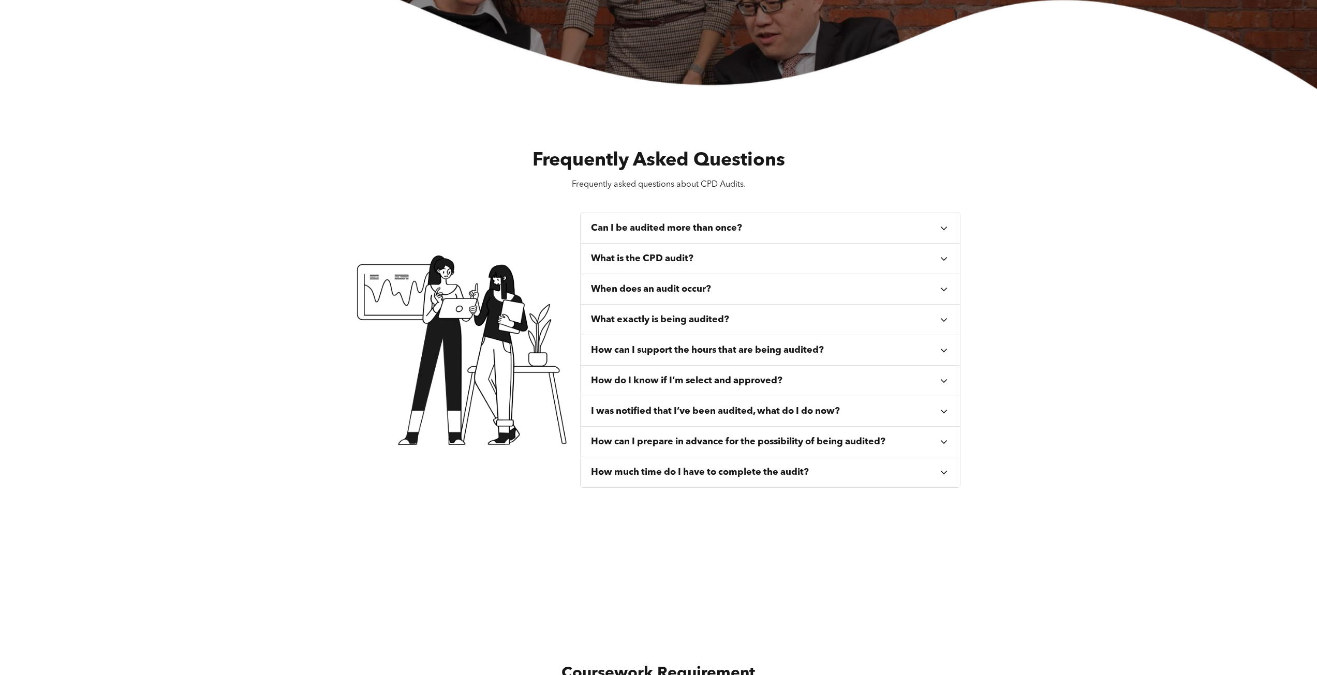
click at [688, 221] on div "Can I be audited more than once?" at bounding box center [771, 228] width 380 height 31
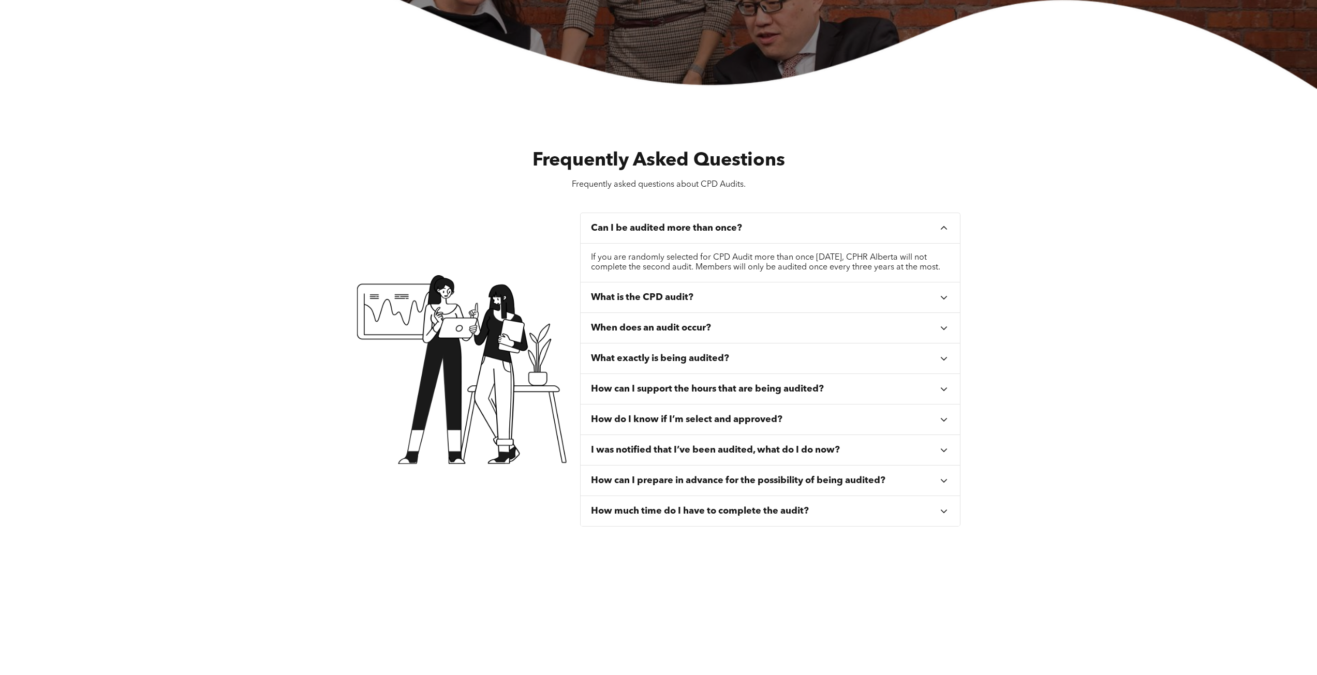
click at [774, 234] on div "Can I be audited more than once?" at bounding box center [765, 228] width 348 height 11
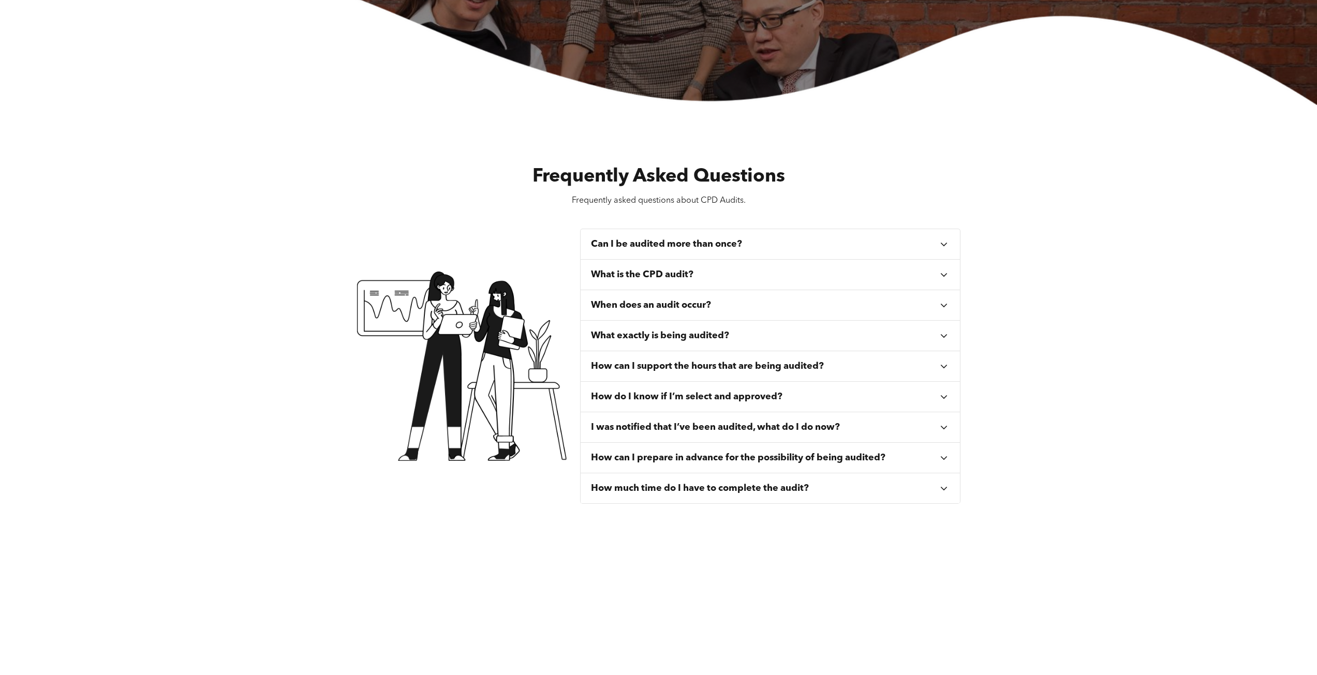
scroll to position [414, 0]
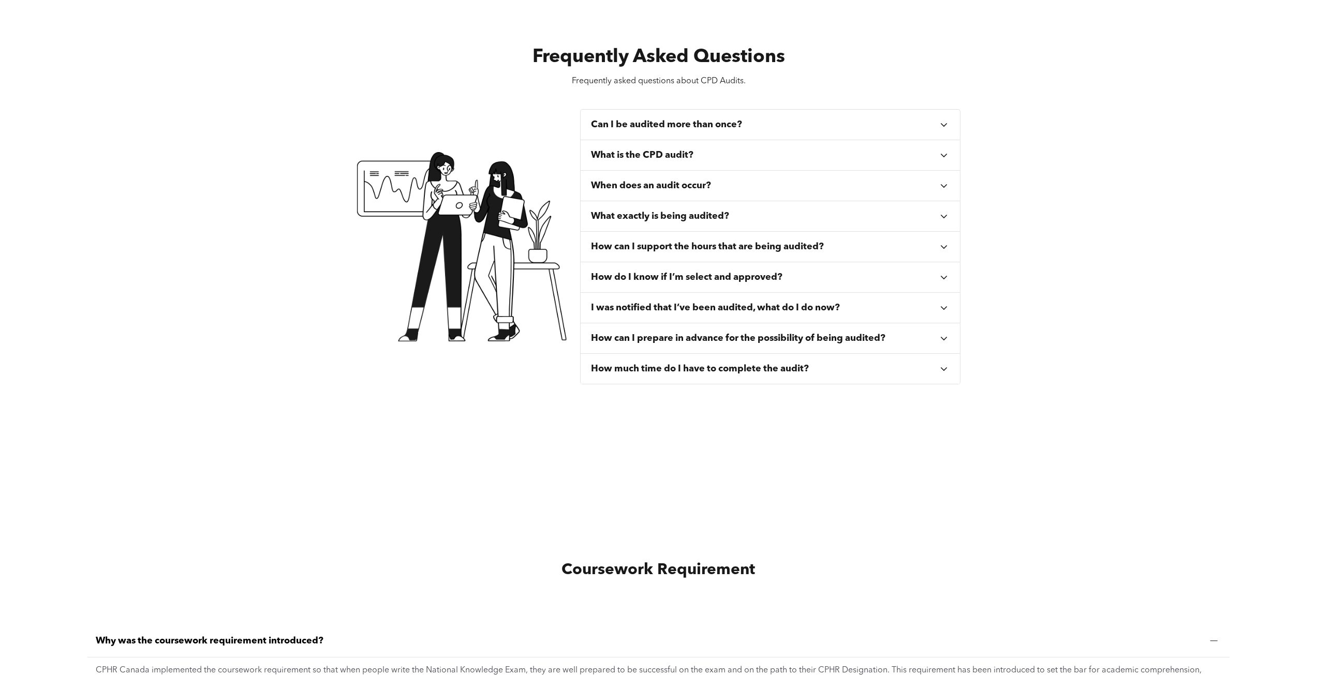
click at [784, 246] on h3 "How can I support the hours that are being audited?" at bounding box center [707, 246] width 233 height 11
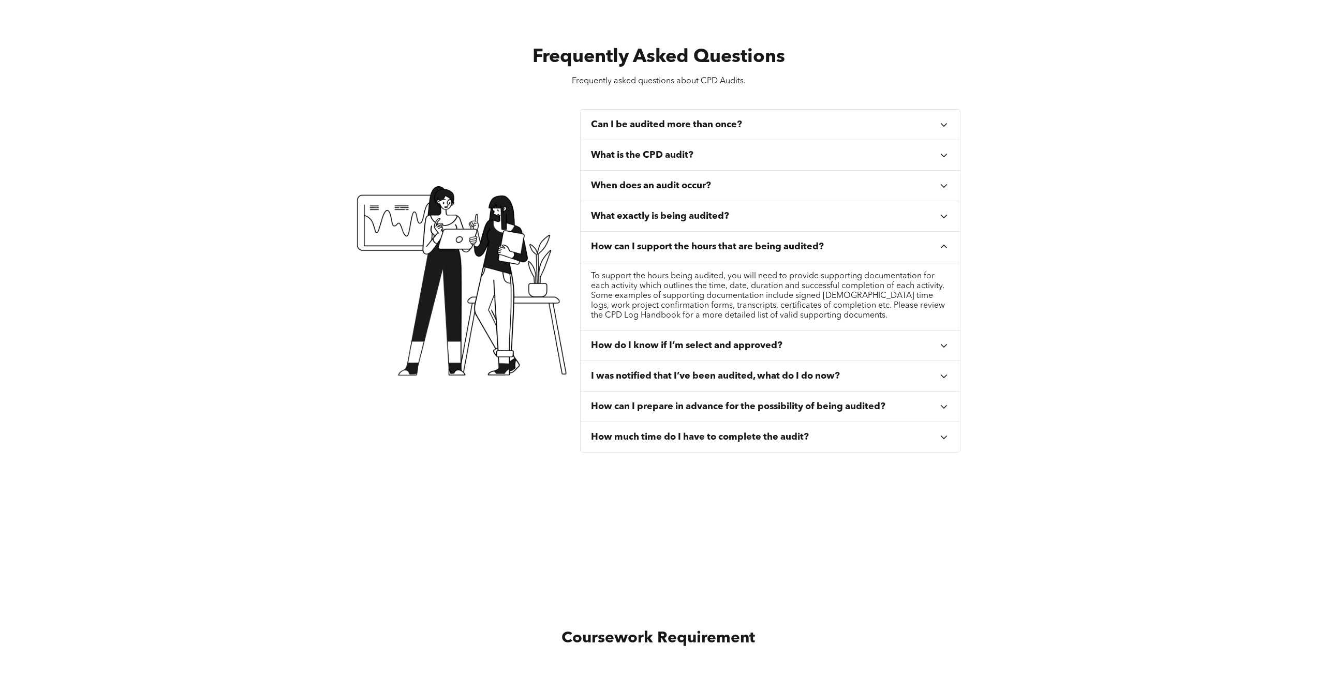
click at [784, 246] on h3 "How can I support the hours that are being audited?" at bounding box center [707, 246] width 233 height 11
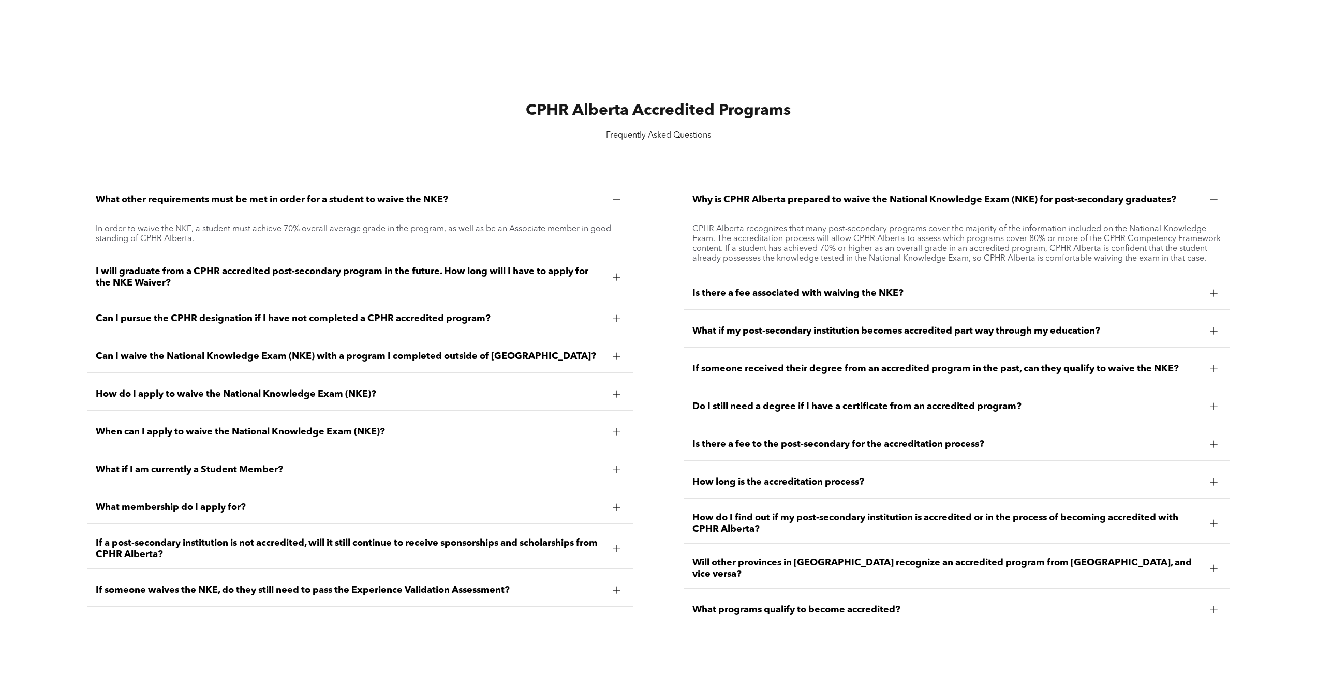
scroll to position [1449, 0]
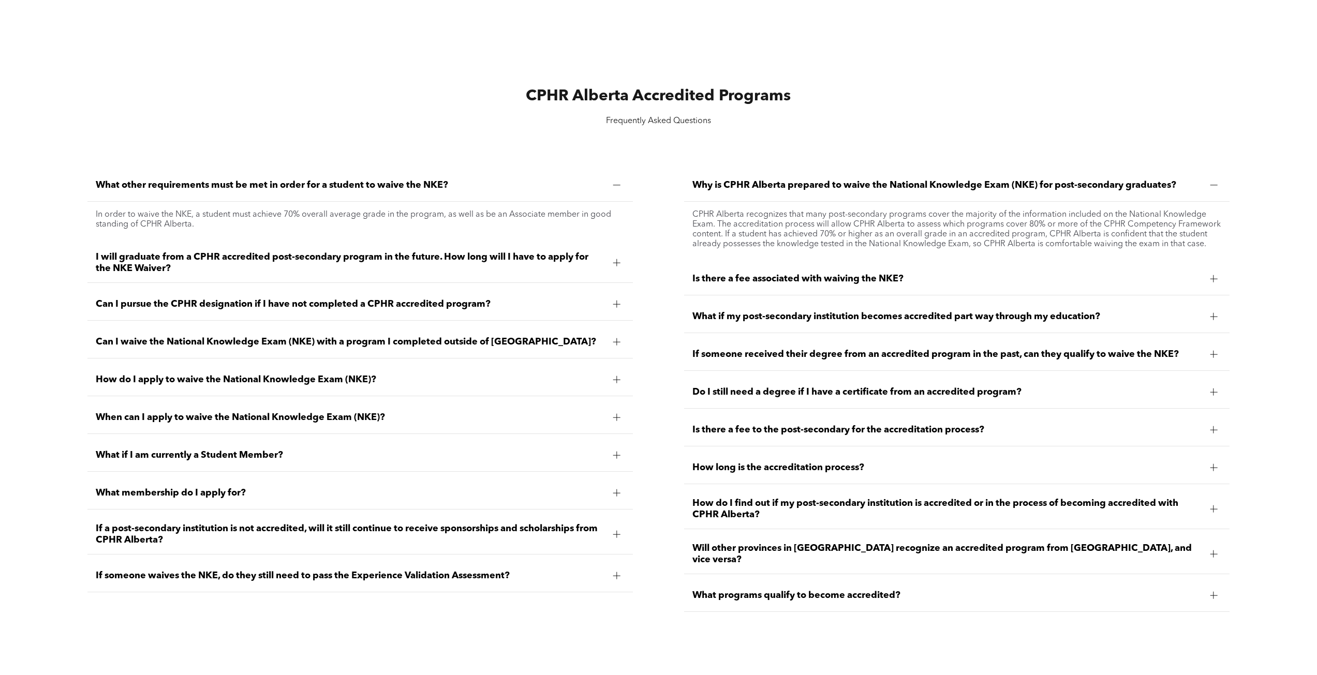
click at [414, 308] on span "Can I pursue the CPHR designation if I have not completed a CPHR accredited pro…" at bounding box center [350, 304] width 509 height 11
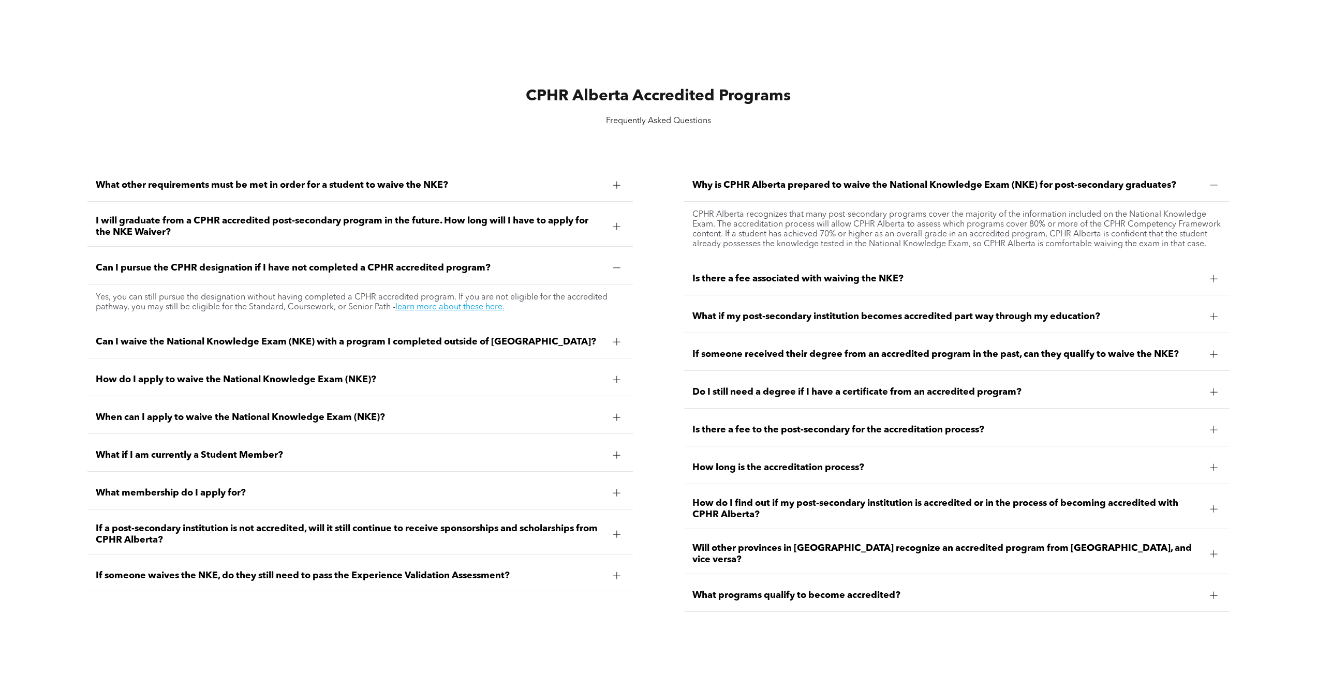
scroll to position [1501, 0]
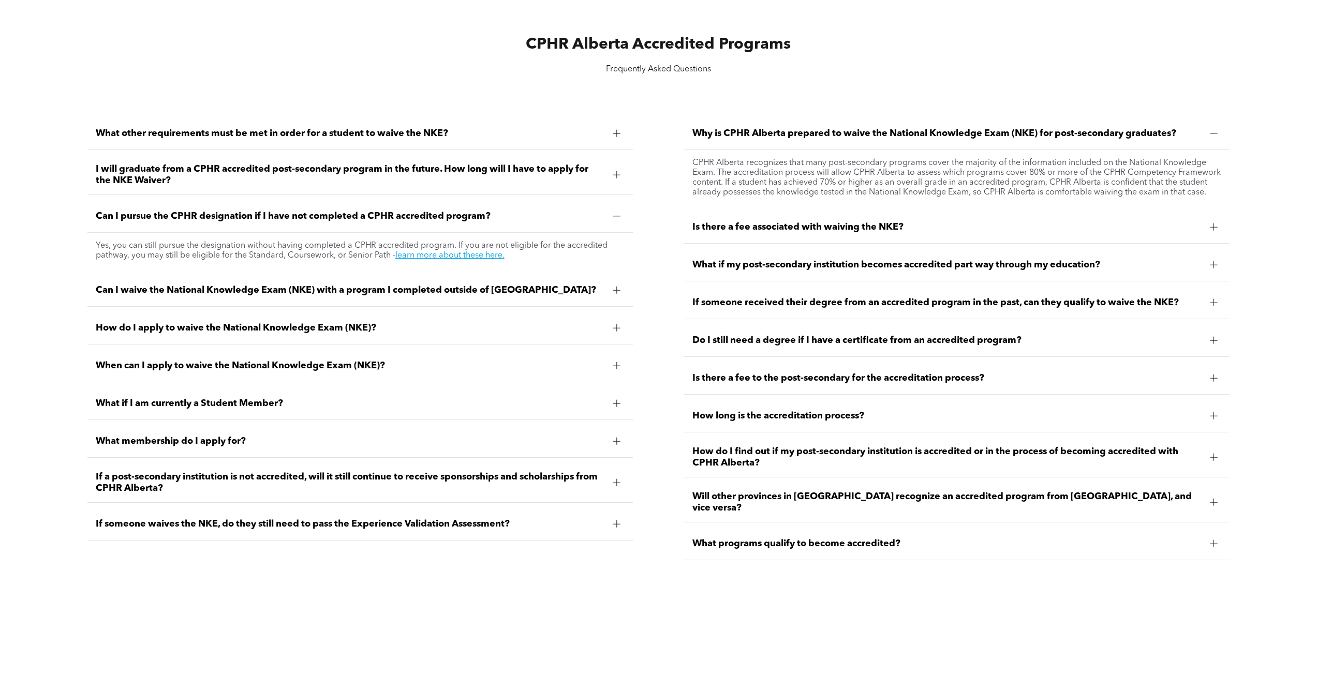
click at [392, 335] on div "How do I apply to waive the National Knowledge Exam (NKE)?" at bounding box center [359, 328] width 545 height 33
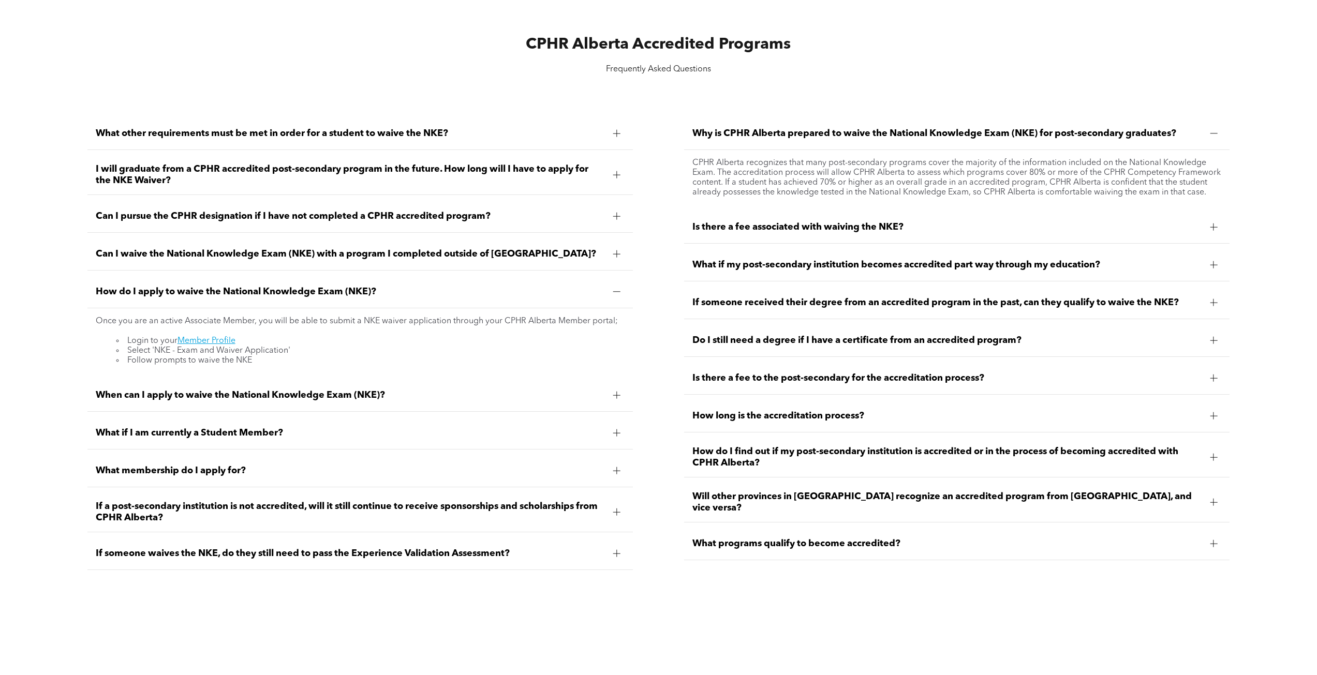
click at [392, 335] on div "Once you are an active Associate Member, you will be able to submit a NKE waive…" at bounding box center [360, 341] width 529 height 49
click at [346, 318] on p "Once you are an active Associate Member, you will be able to submit a NKE waive…" at bounding box center [360, 322] width 529 height 10
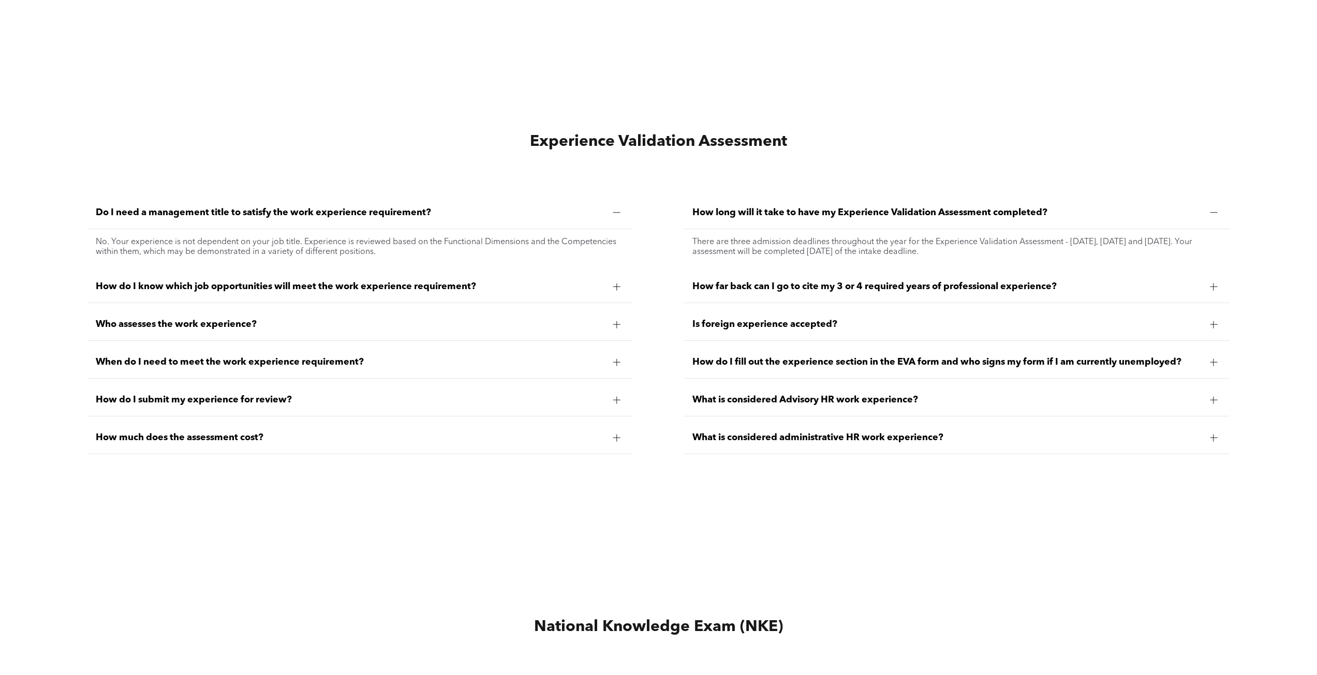
scroll to position [3002, 0]
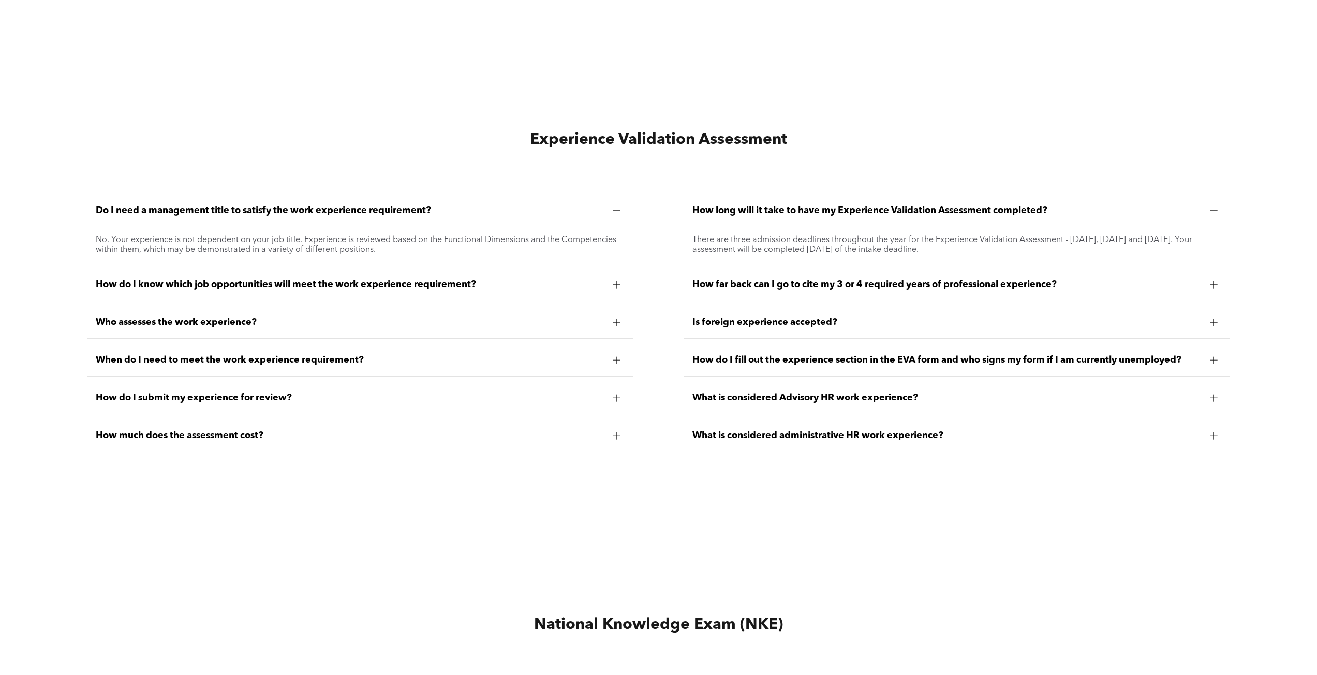
click at [331, 289] on div "How do I know which job opportunities will meet the work experience requirement?" at bounding box center [359, 285] width 545 height 33
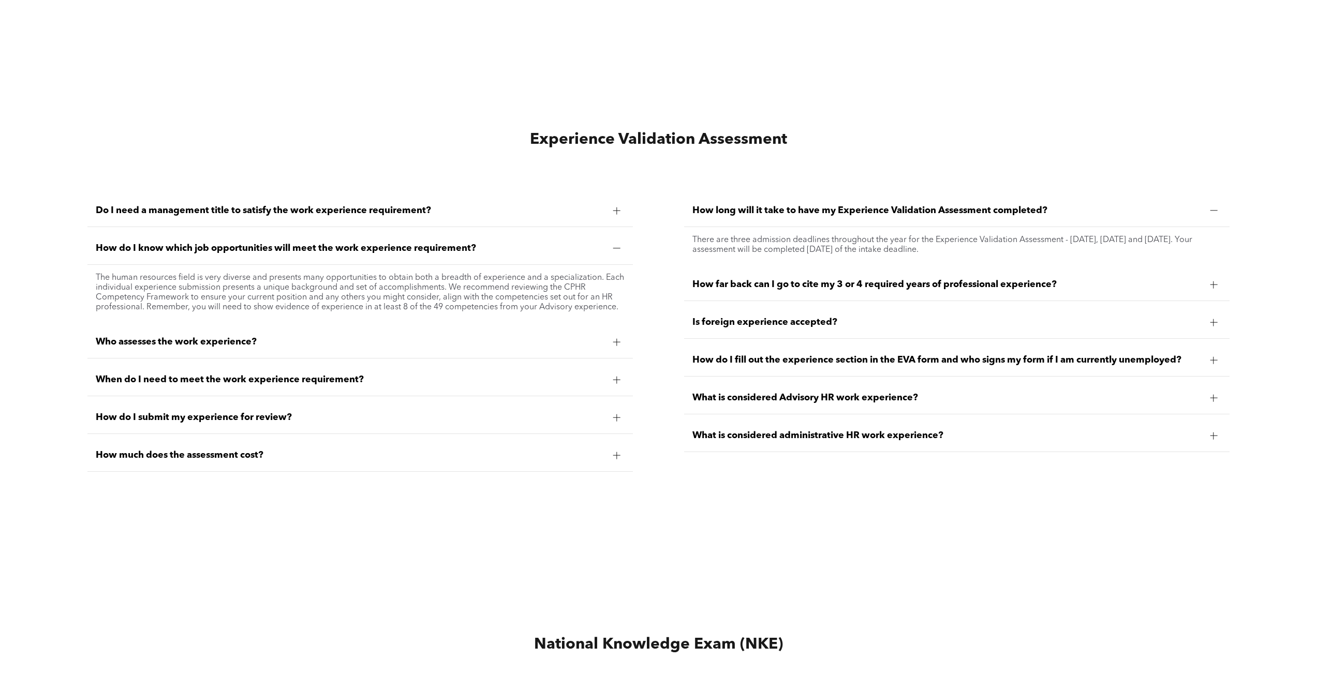
click at [265, 340] on span "Who assesses the work experience?" at bounding box center [350, 341] width 509 height 11
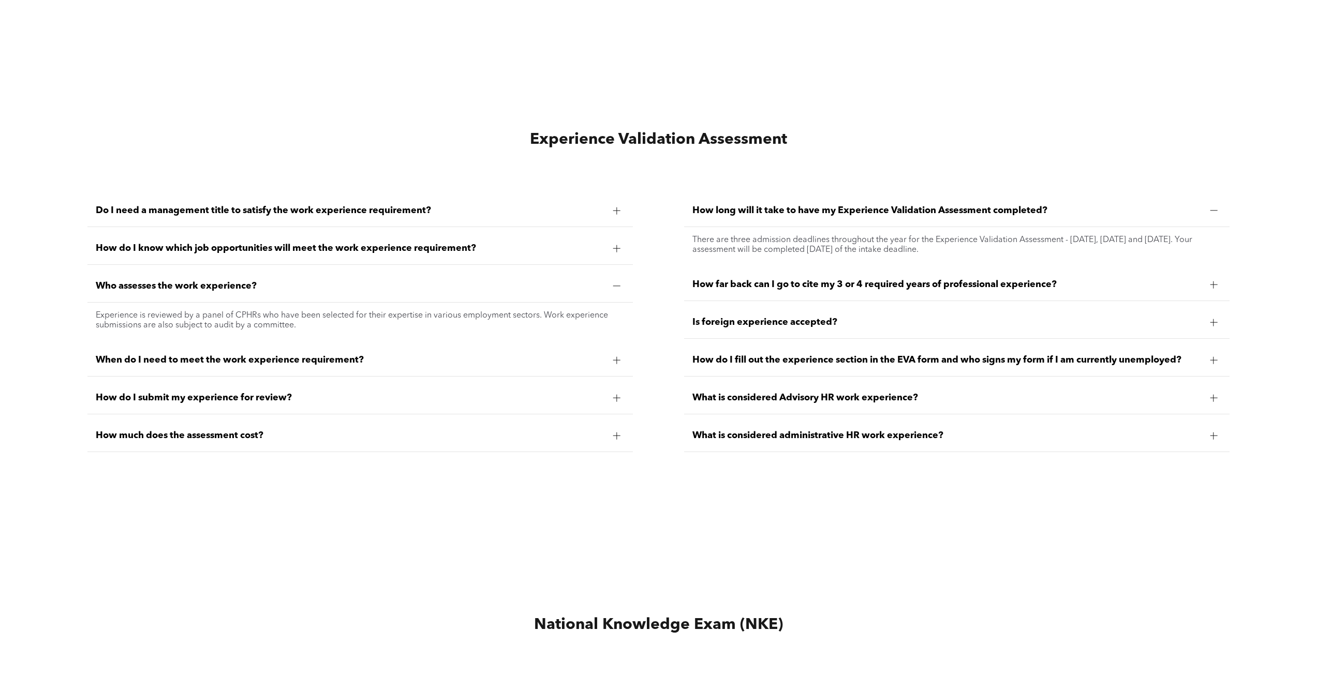
click at [332, 286] on span "Who assesses the work experience?" at bounding box center [350, 286] width 509 height 11
click at [305, 395] on span "How much does the assessment cost?" at bounding box center [350, 399] width 509 height 11
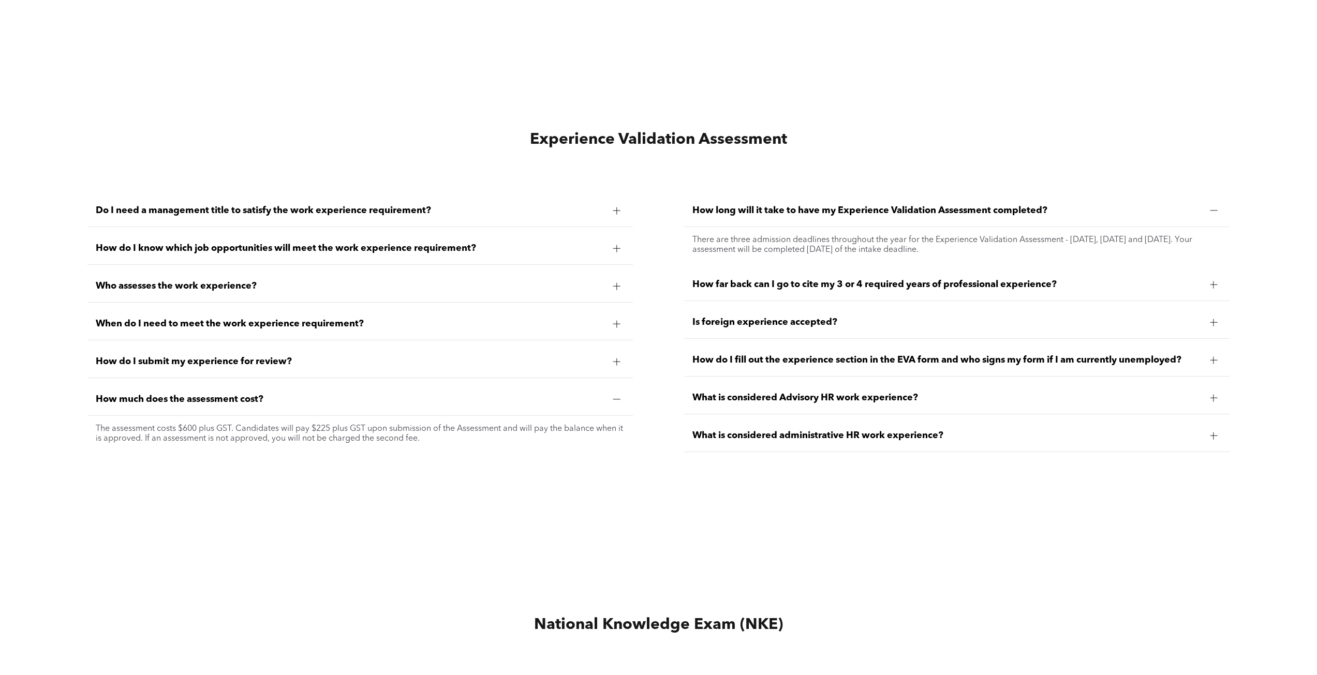
click at [881, 283] on span "How far back can I go to cite my 3 or 4 required years of professional experien…" at bounding box center [946, 284] width 509 height 11
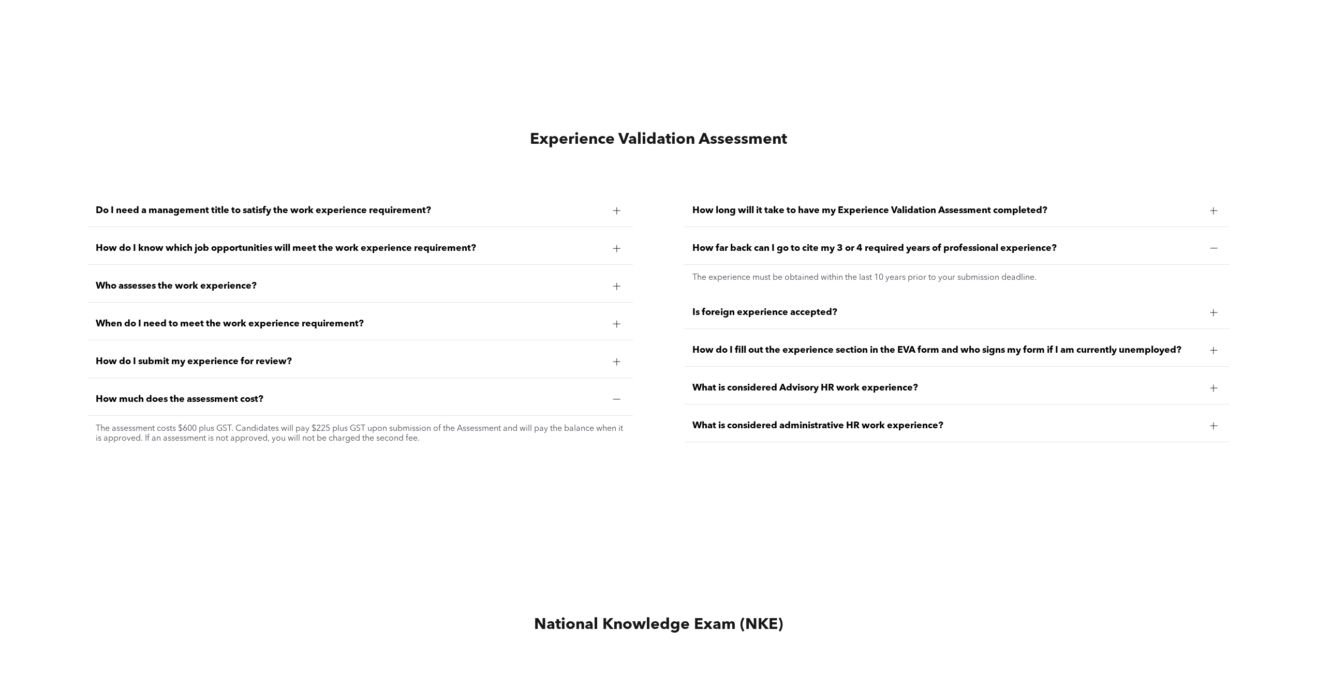
click at [837, 382] on span "What is considered Advisory HR work experience?" at bounding box center [946, 387] width 509 height 11
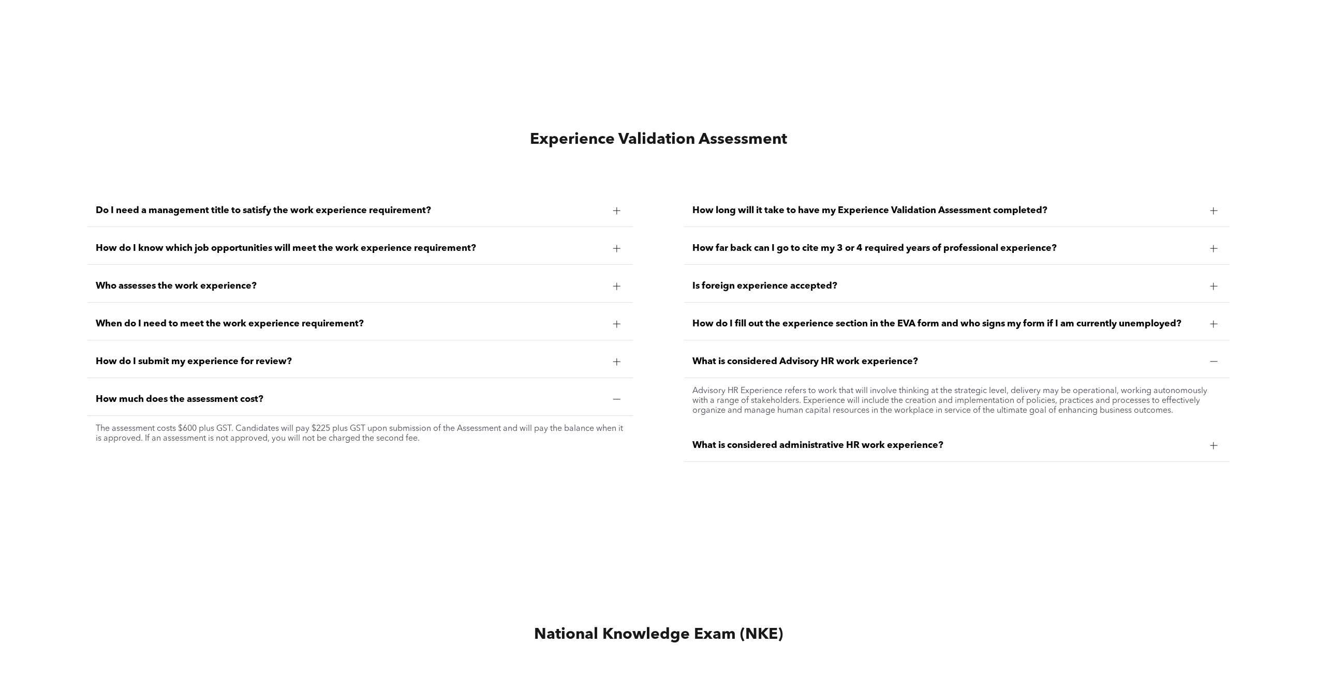
click at [868, 442] on span "What is considered administrative HR work experience?" at bounding box center [946, 445] width 509 height 11
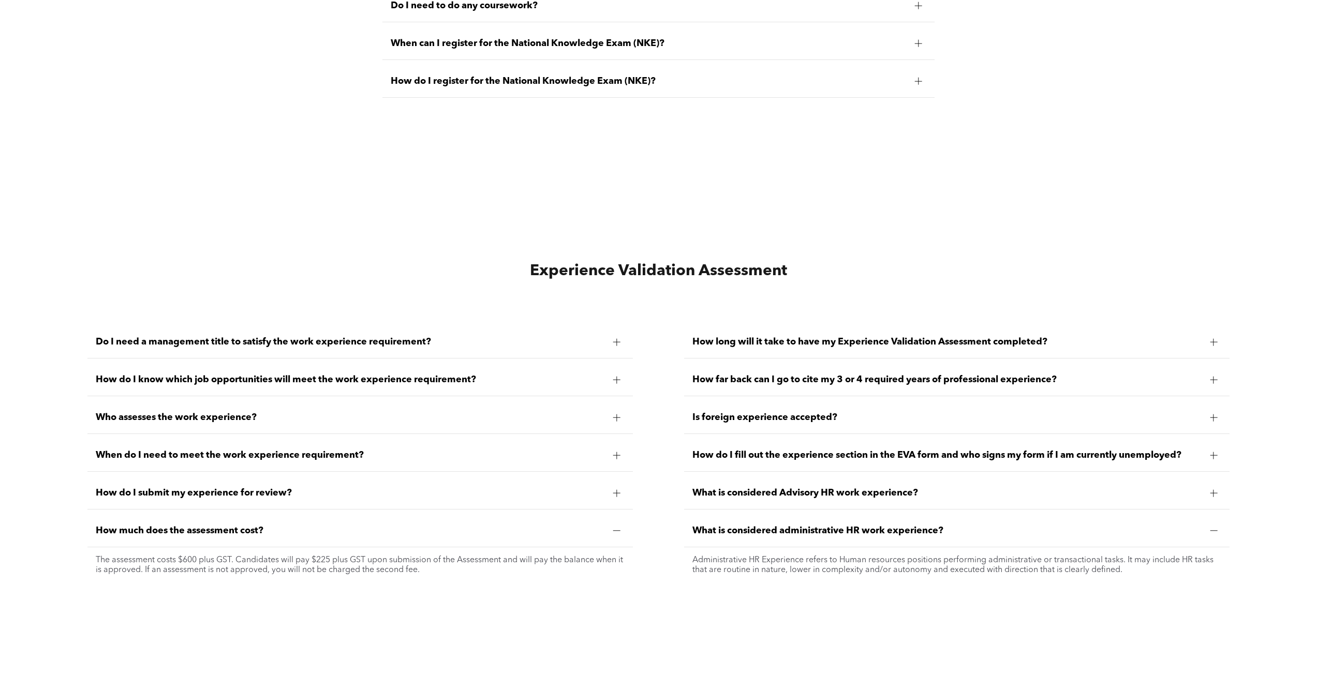
scroll to position [2946, 0]
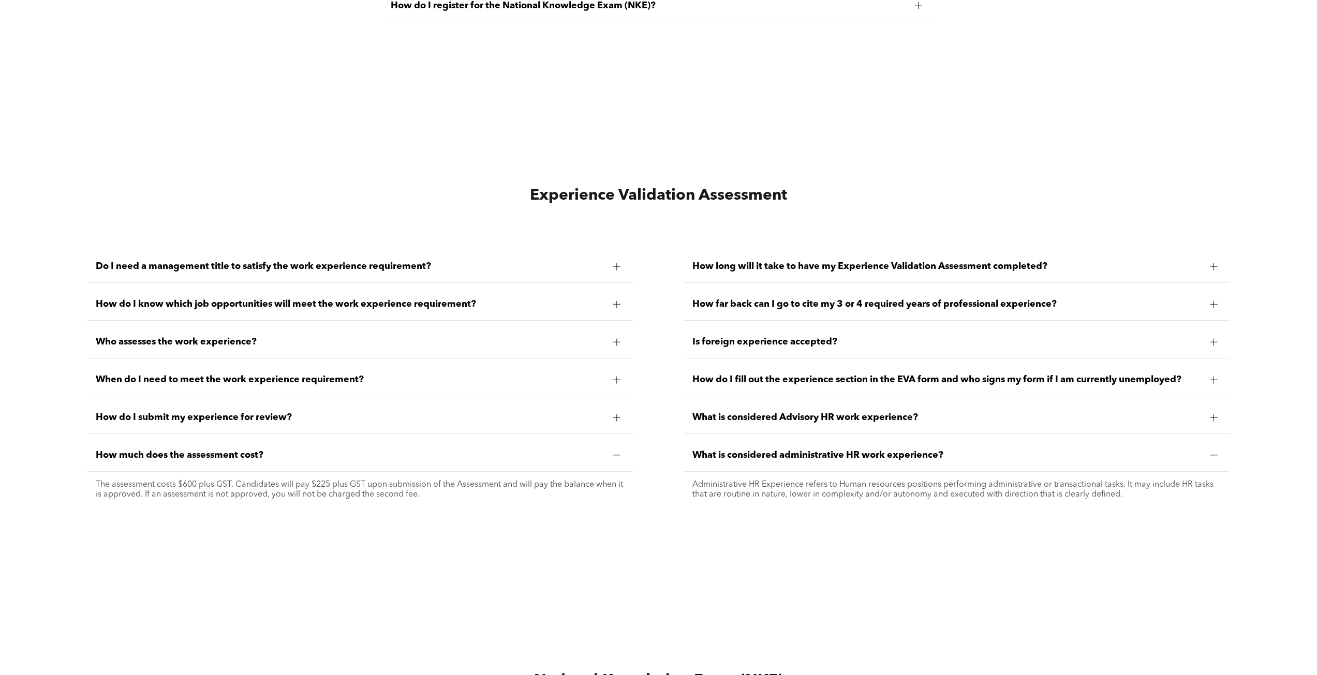
click at [378, 309] on div "How do I know which job opportunities will meet the work experience requirement?" at bounding box center [359, 304] width 545 height 33
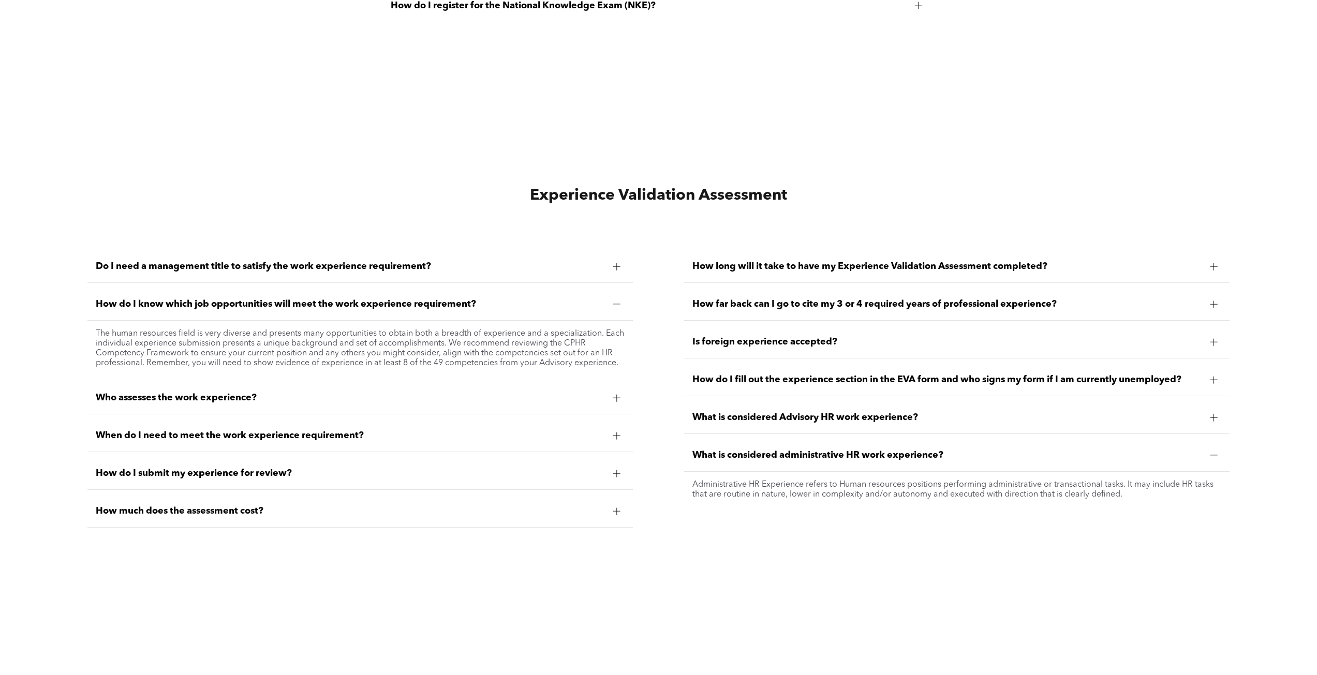
drag, startPoint x: 254, startPoint y: 385, endPoint x: 255, endPoint y: 261, distance: 123.7
click at [253, 385] on div "Who assesses the work experience?" at bounding box center [359, 398] width 545 height 33
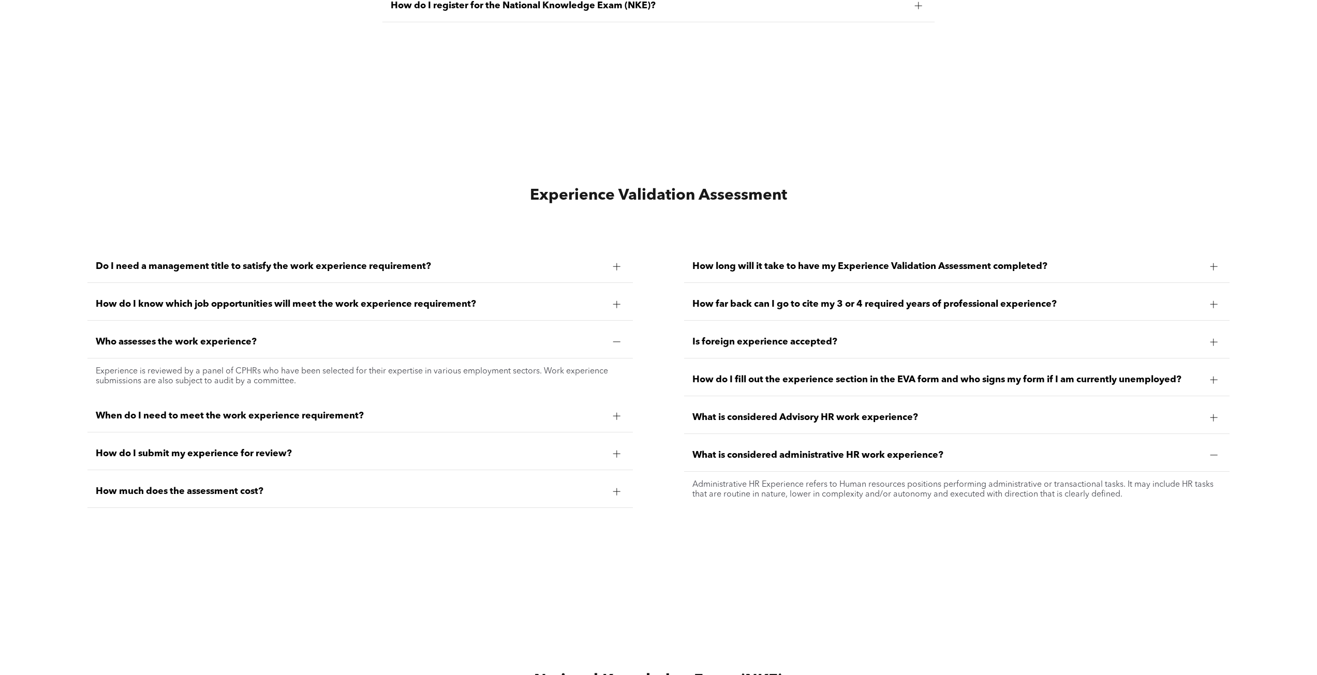
click at [218, 269] on span "Do I need a management title to satisfy the work experience requirement?" at bounding box center [350, 266] width 509 height 11
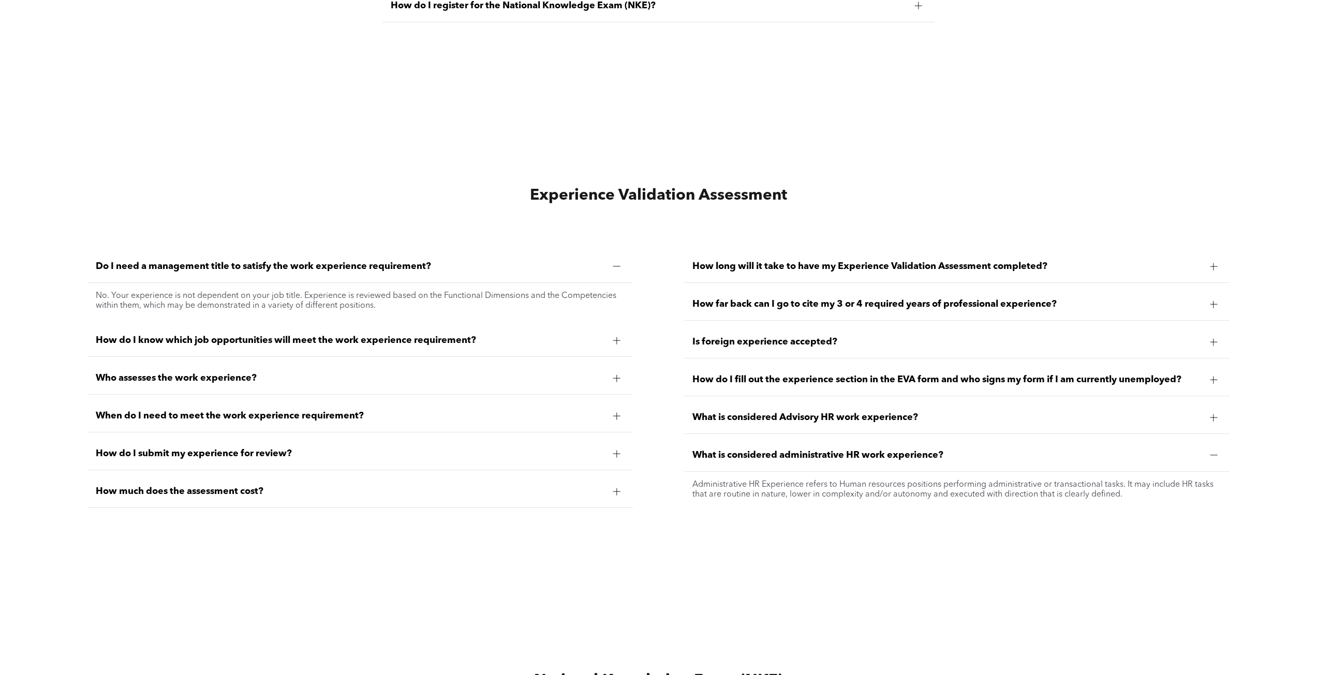
click at [327, 422] on div "When do I need to meet the work experience requirement?" at bounding box center [359, 416] width 545 height 33
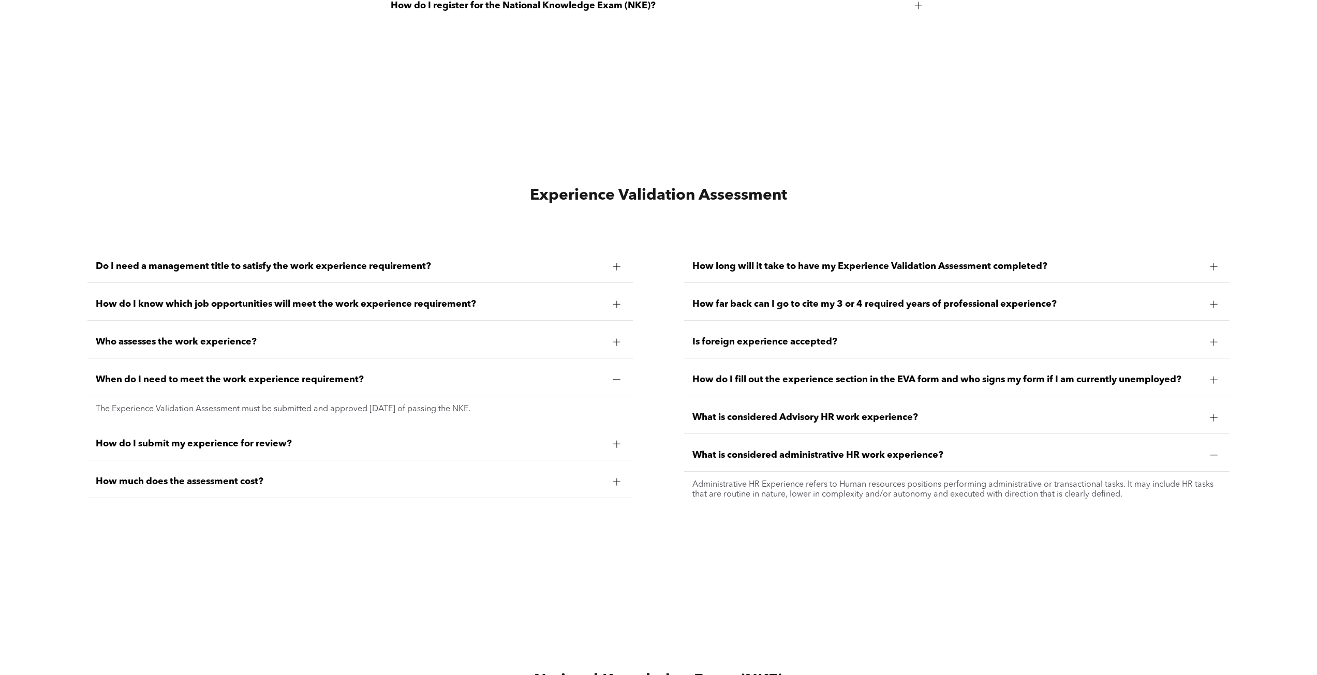
click at [312, 448] on div "How do I submit my experience for review?" at bounding box center [359, 444] width 545 height 33
click at [288, 474] on div "How much does the assessment cost?" at bounding box center [359, 482] width 545 height 33
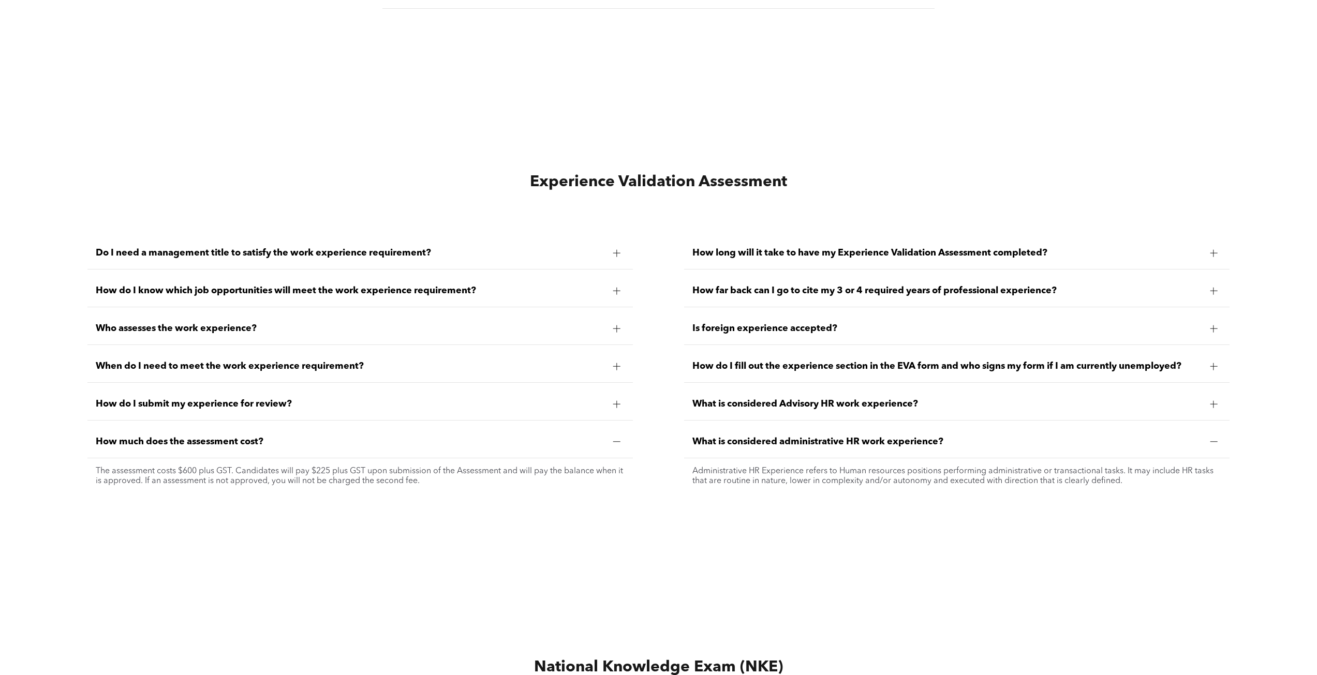
scroll to position [2894, 0]
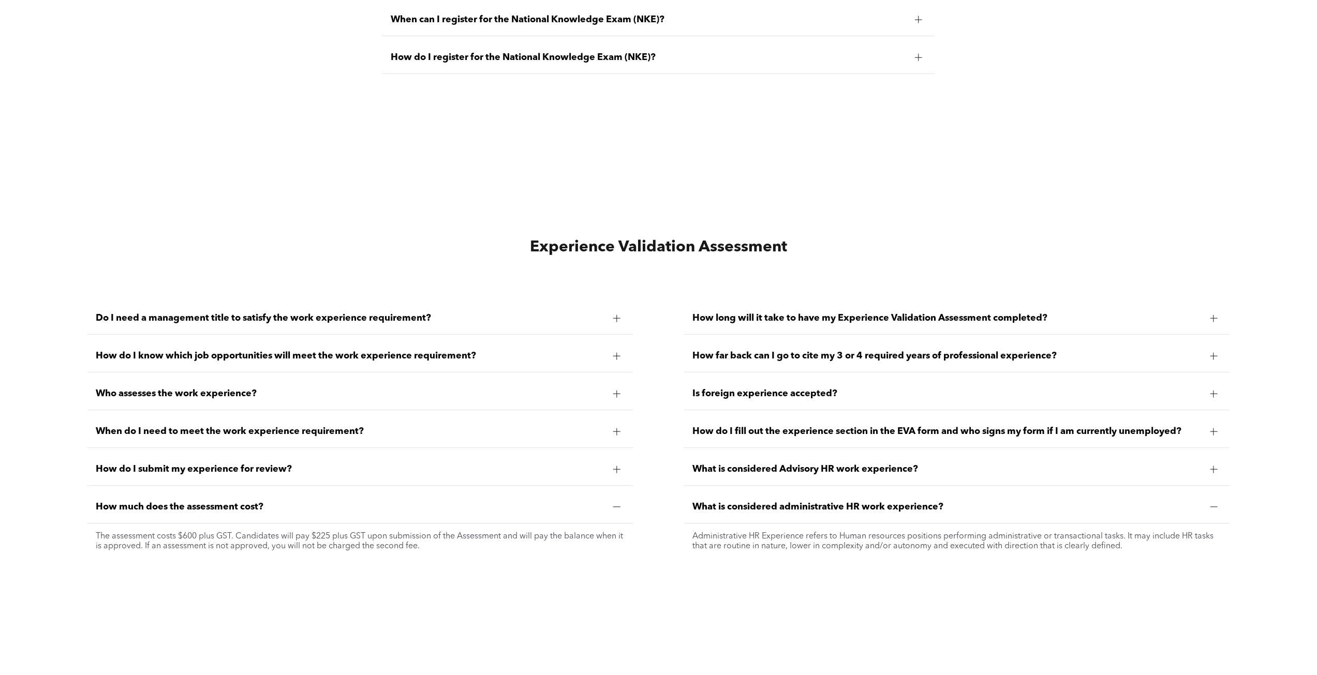
click at [323, 362] on div "How do I know which job opportunities will meet the work experience requirement?" at bounding box center [359, 356] width 545 height 33
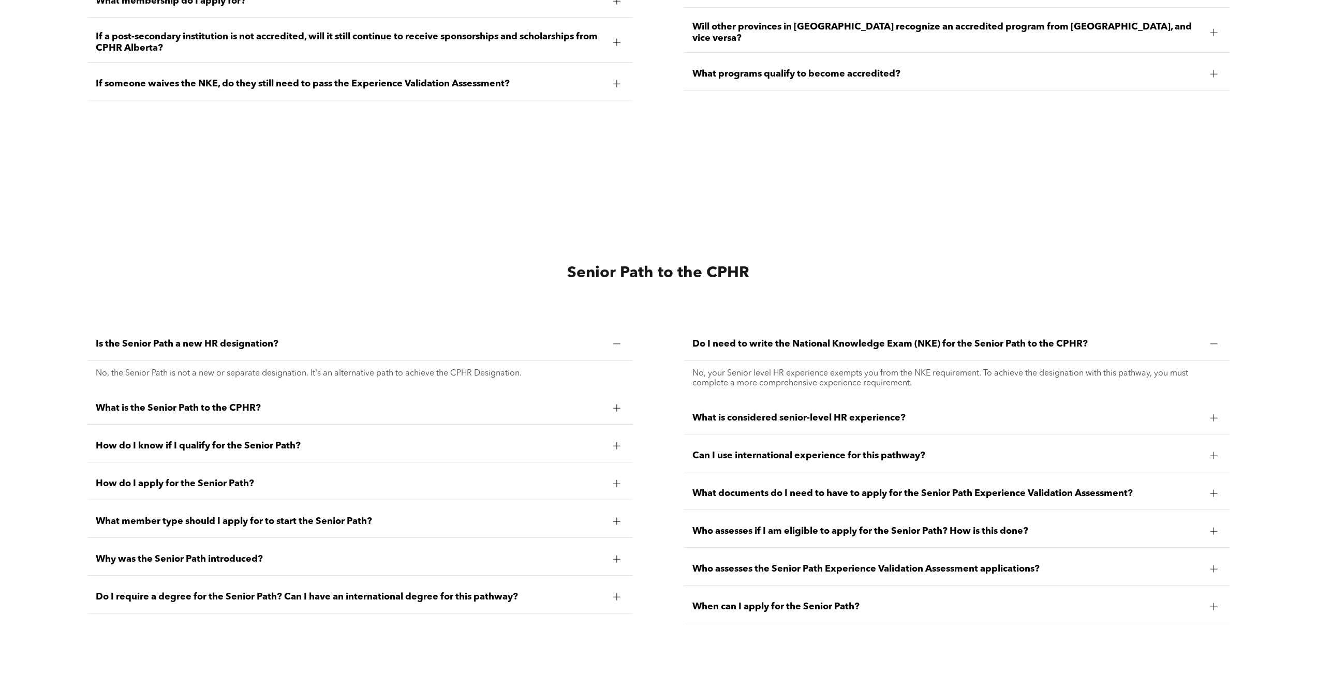
scroll to position [0, 0]
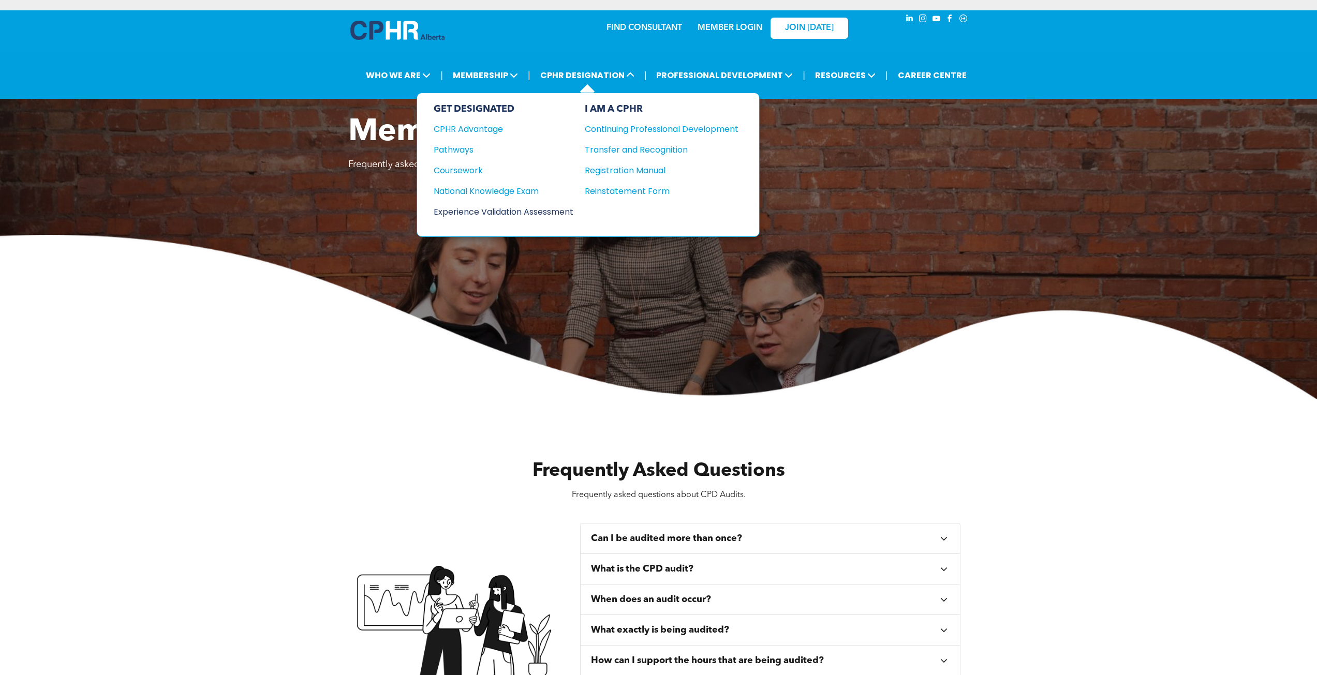
click at [492, 215] on div "Experience Validation Assessment" at bounding box center [497, 211] width 126 height 13
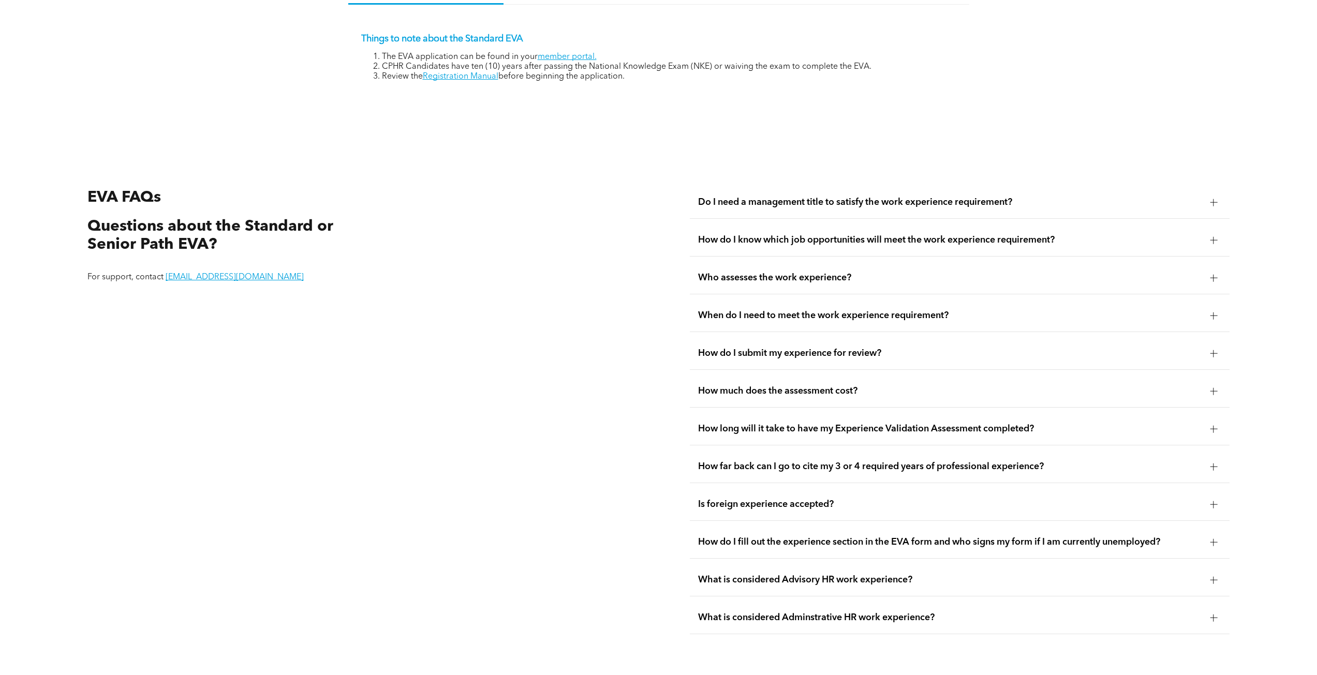
scroll to position [2114, 0]
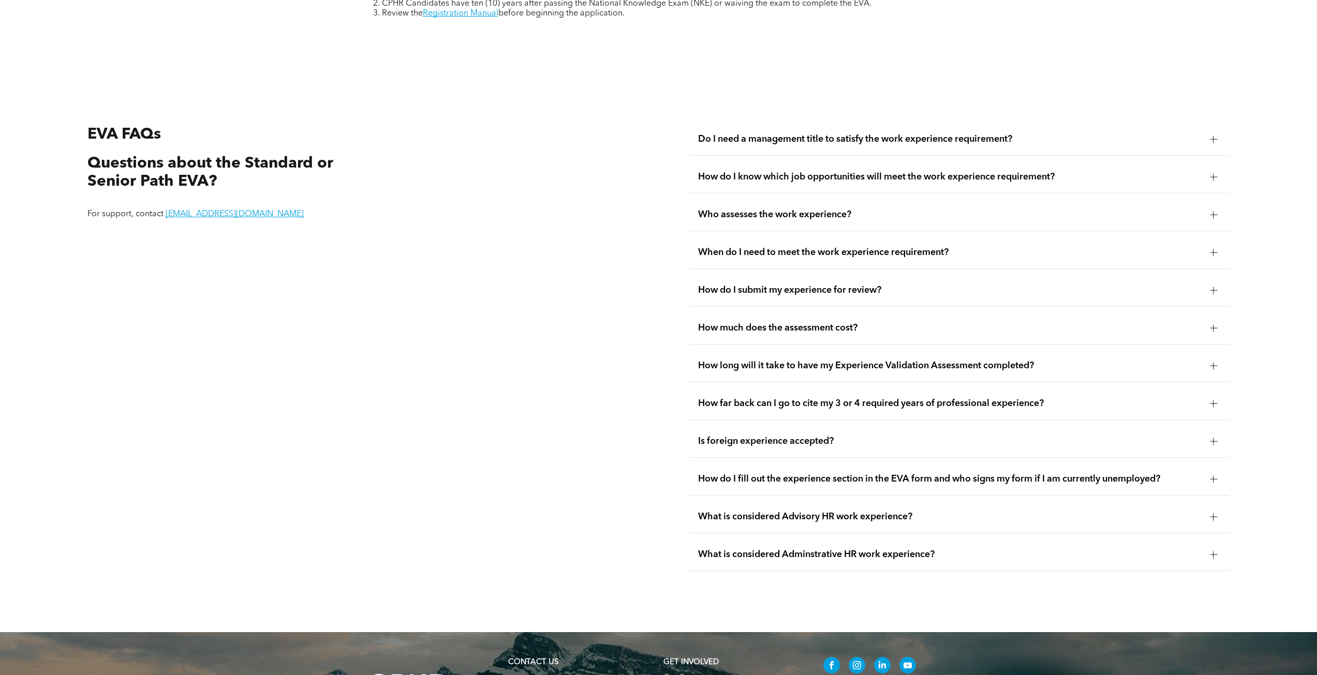
click at [872, 140] on span "Do I need a management title to satisfy the work experience requirement?" at bounding box center [950, 139] width 504 height 11
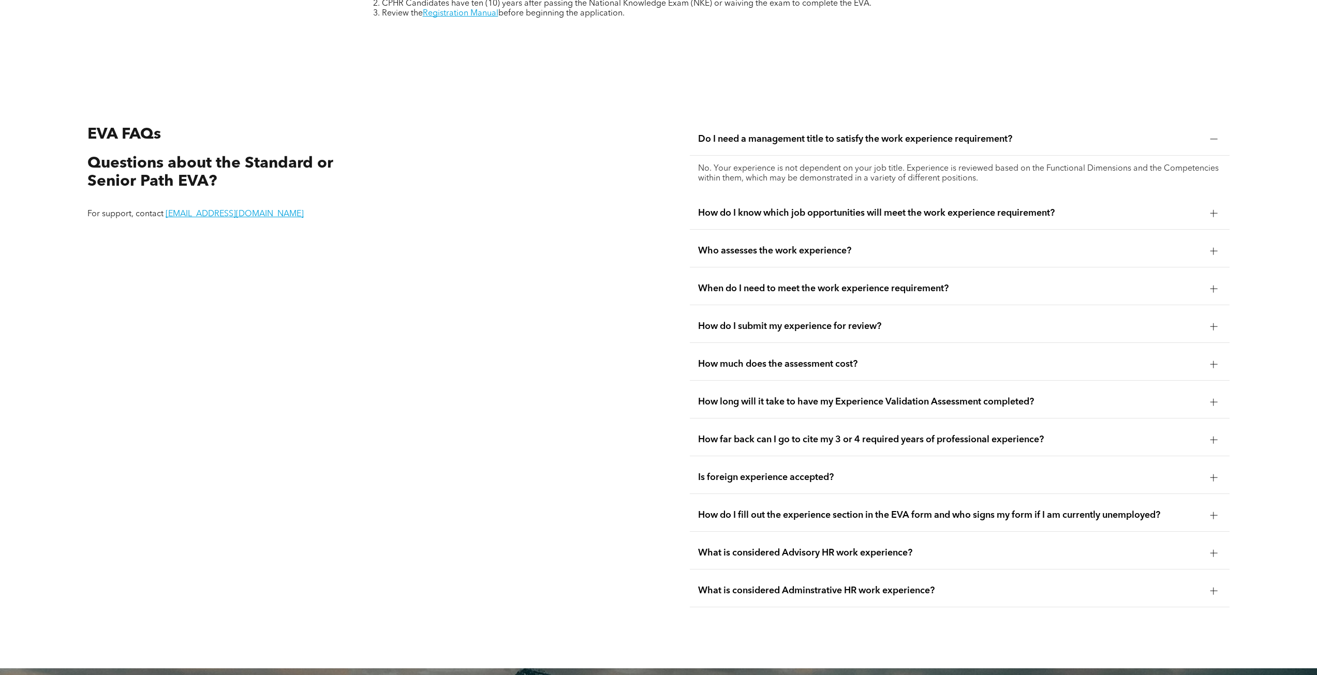
click at [872, 140] on span "Do I need a management title to satisfy the work experience requirement?" at bounding box center [950, 139] width 504 height 11
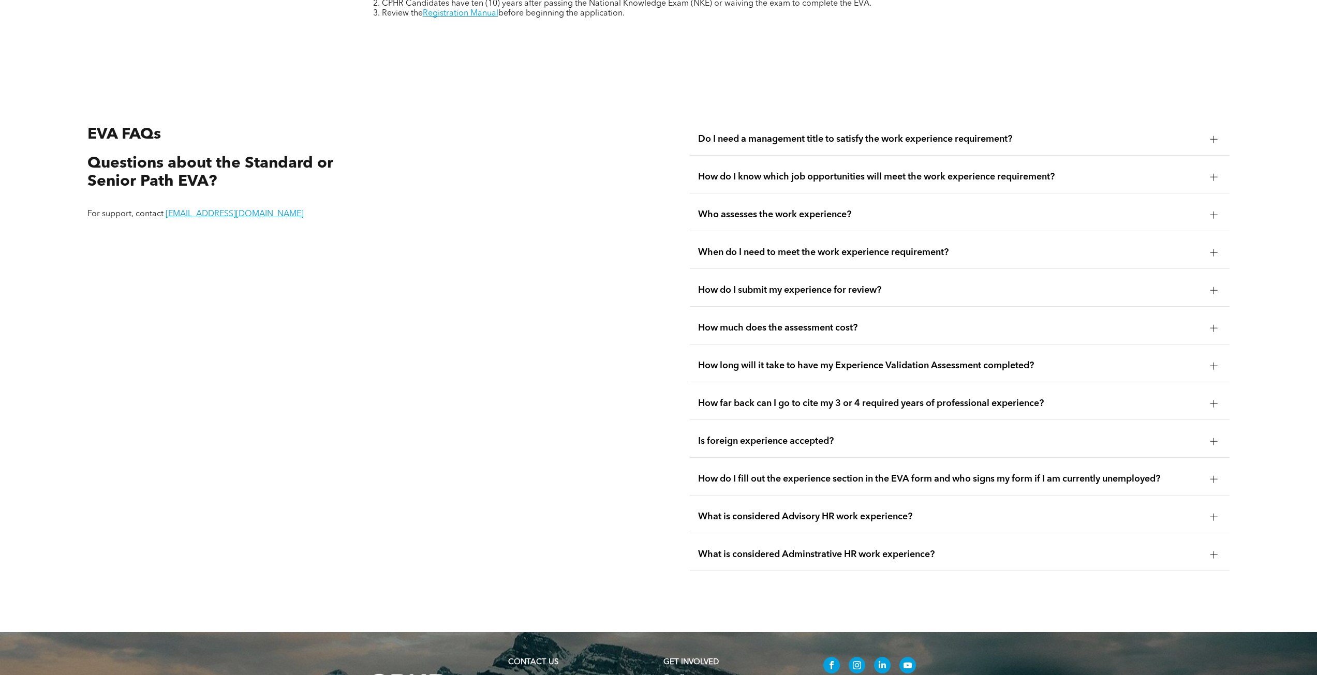
click at [860, 175] on span "How do I know which job opportunities will meet the work experience requirement?" at bounding box center [950, 176] width 504 height 11
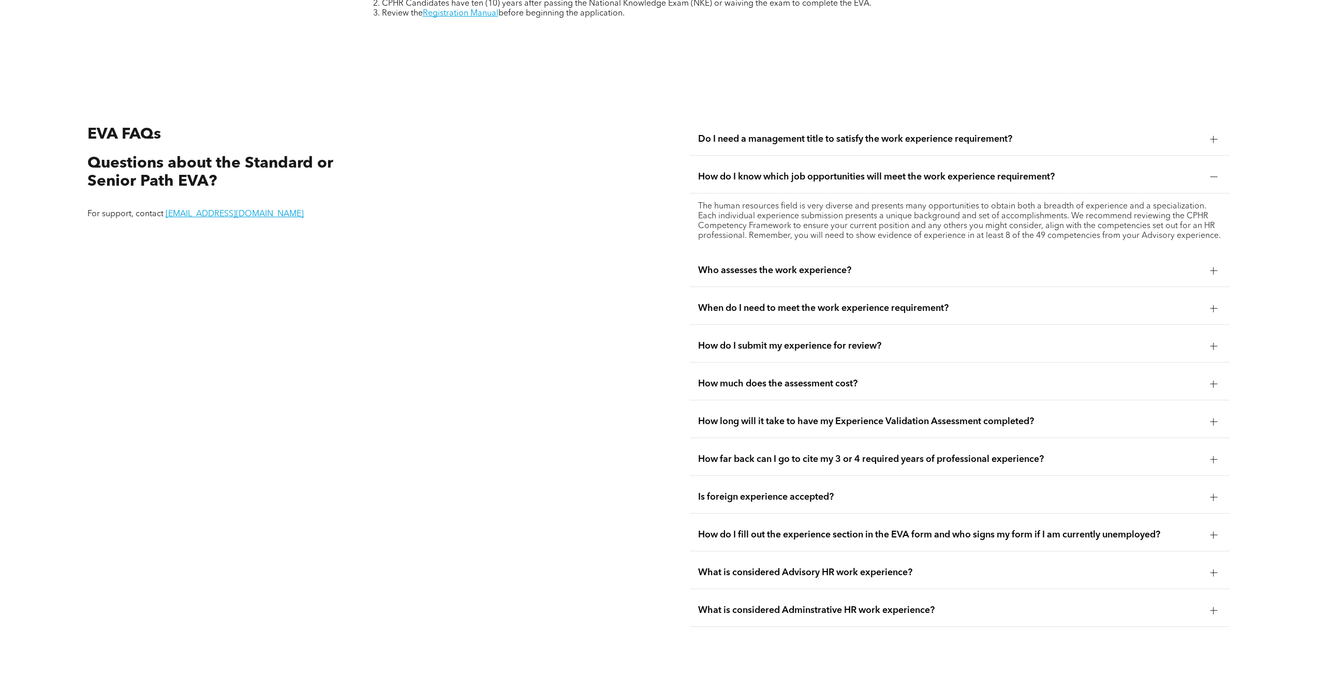
click at [860, 175] on span "How do I know which job opportunities will meet the work experience requirement?" at bounding box center [950, 176] width 504 height 11
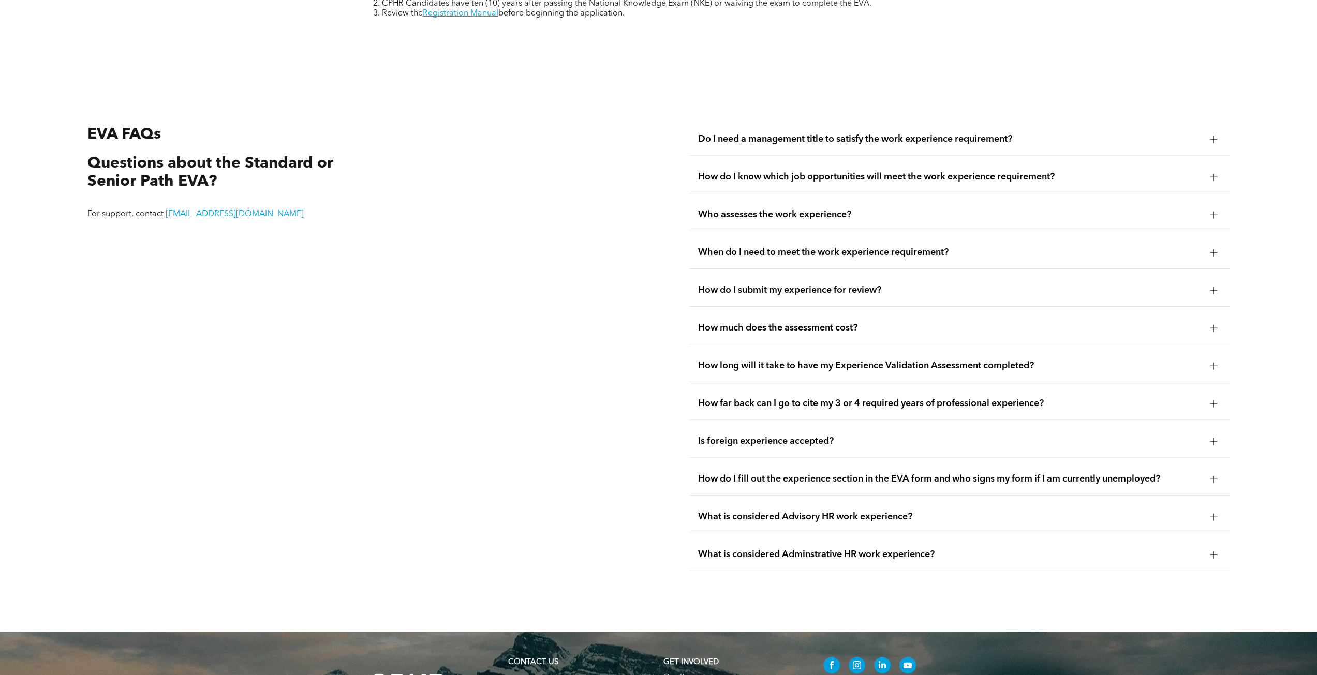
click at [844, 181] on div "How do I know which job opportunities will meet the work experience requirement?" at bounding box center [960, 177] width 540 height 33
